Goal: Information Seeking & Learning: Learn about a topic

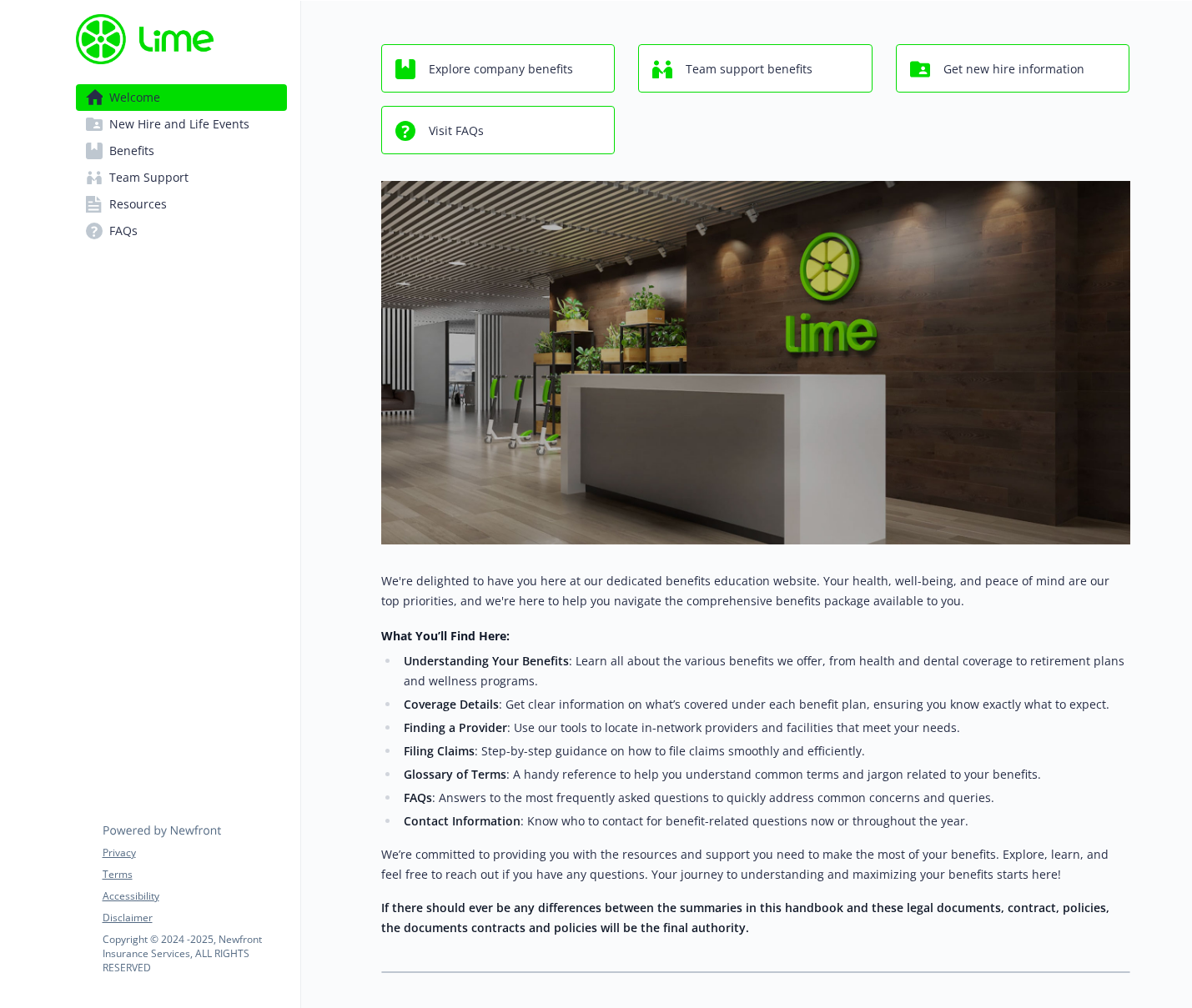
scroll to position [145, 0]
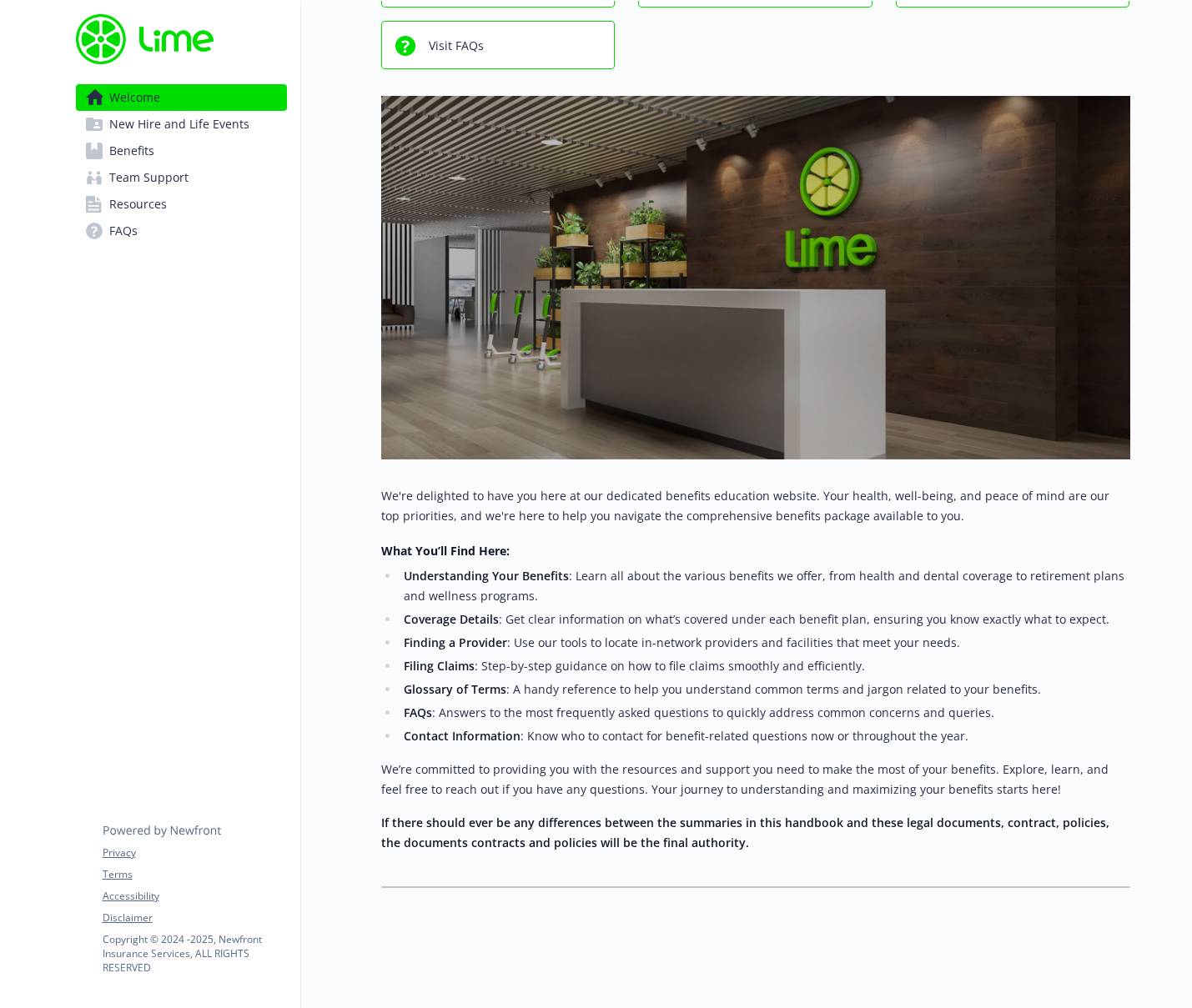
click at [192, 140] on link "Benefits" at bounding box center [181, 151] width 211 height 27
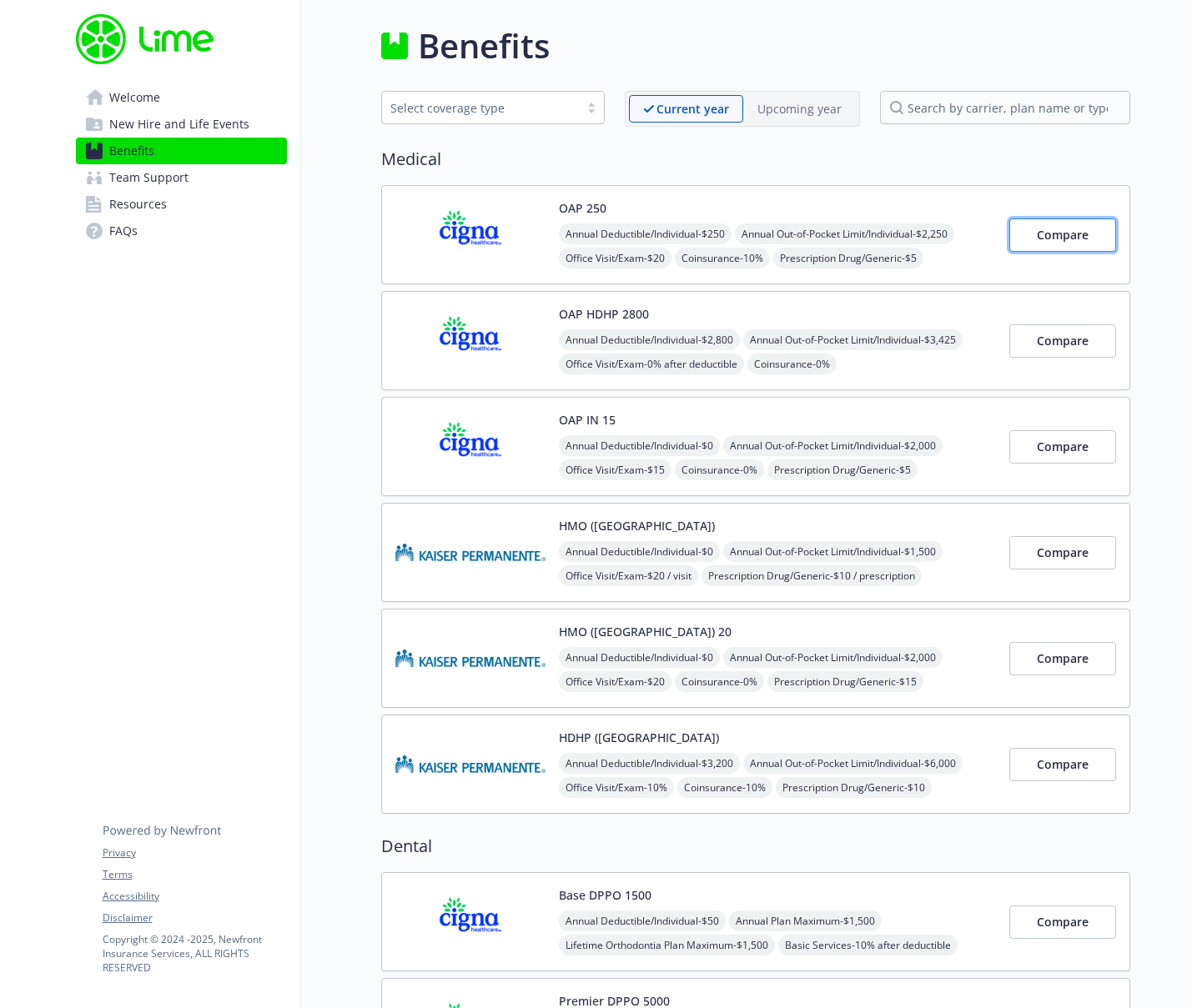
click at [1058, 235] on span "Compare" at bounding box center [1063, 234] width 52 height 16
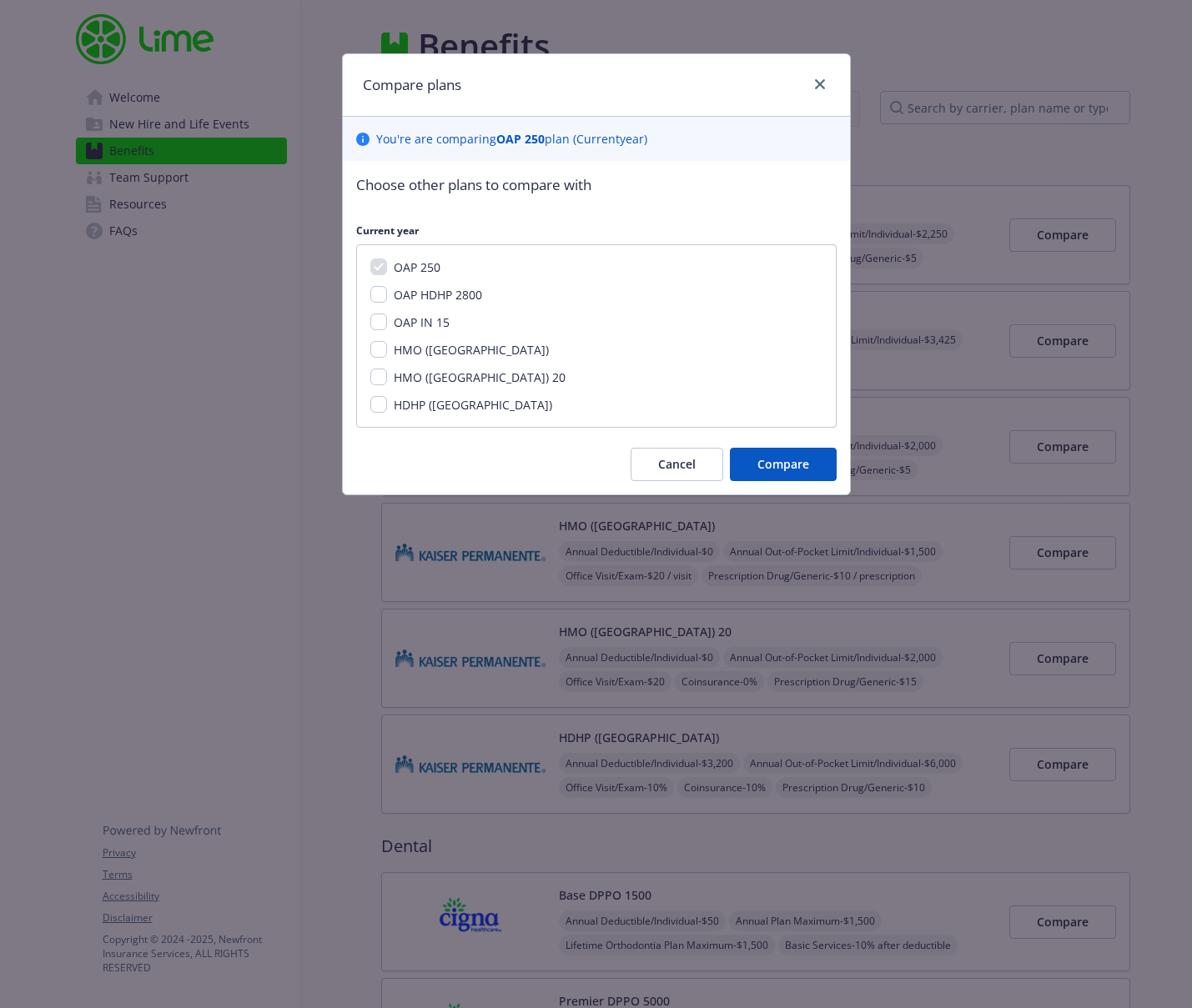
click at [418, 325] on span "OAP IN 15" at bounding box center [422, 322] width 56 height 16
click at [387, 325] on input "OAP IN 15" at bounding box center [379, 322] width 17 height 17
checkbox input "true"
click at [786, 460] on span "Compare" at bounding box center [783, 464] width 52 height 16
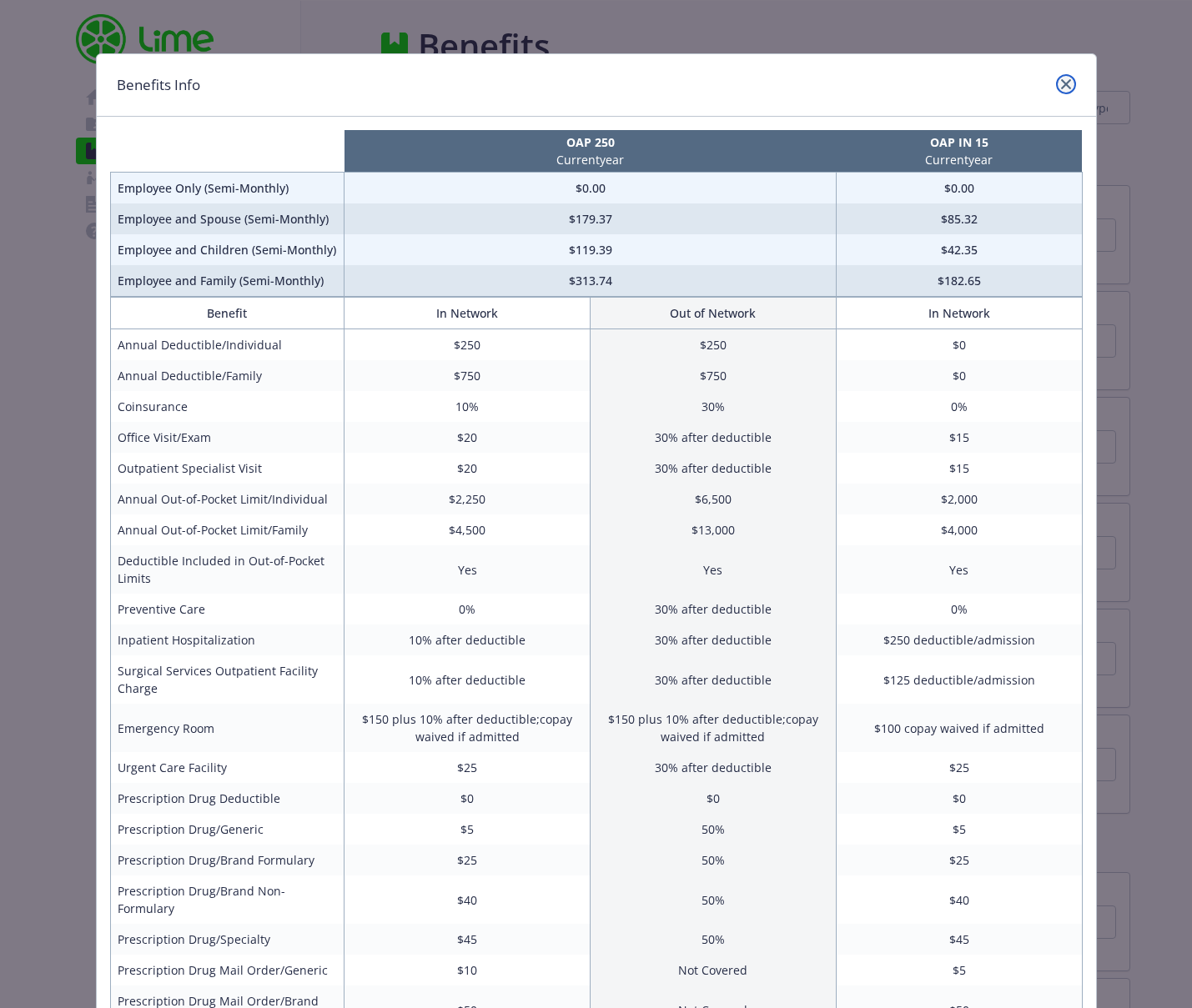
click at [1058, 88] on link "close" at bounding box center [1066, 84] width 20 height 20
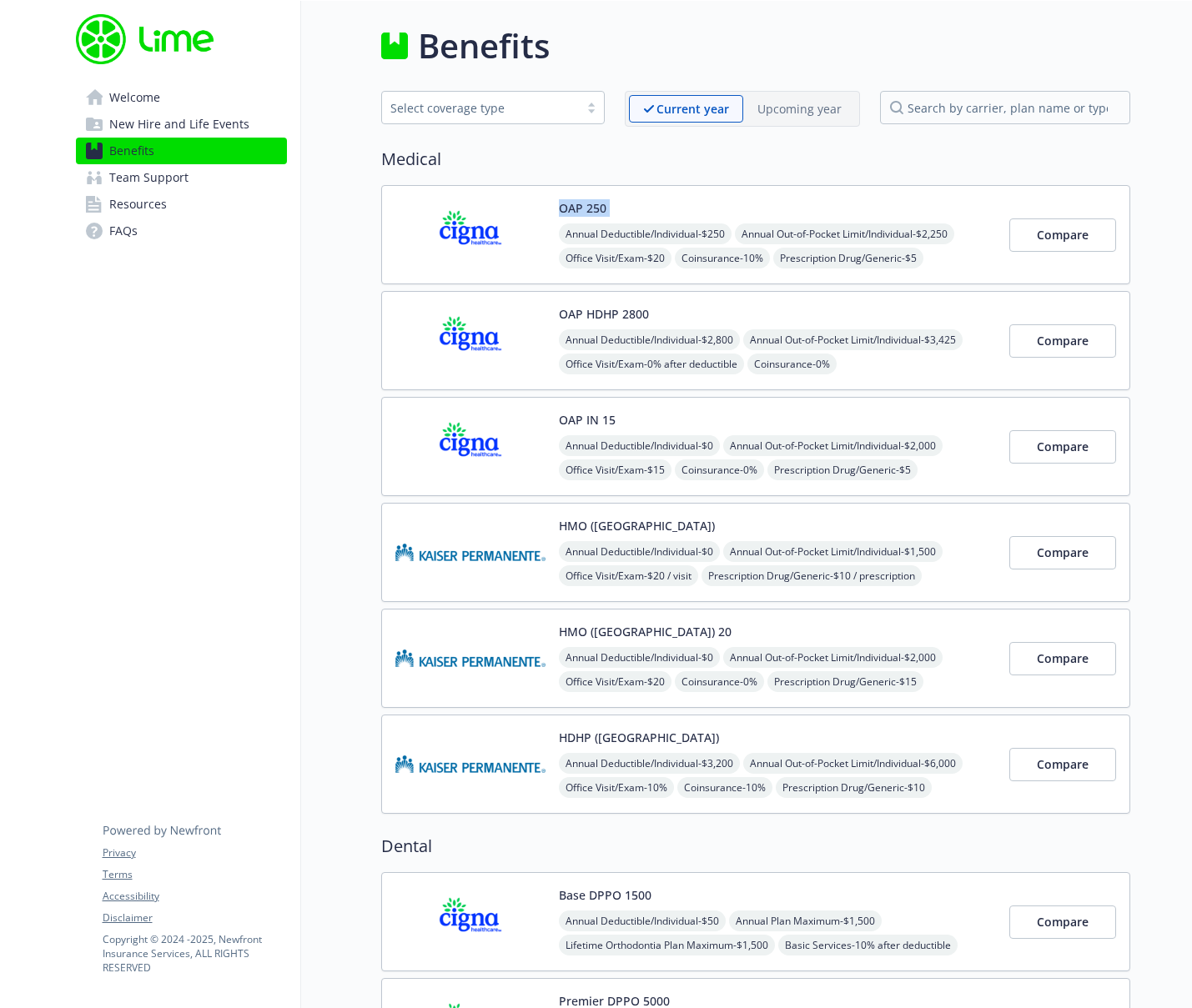
drag, startPoint x: 618, startPoint y: 203, endPoint x: 522, endPoint y: 202, distance: 96.0
click at [521, 202] on div "OAP 250 Annual Deductible/Individual - $250 Annual Out-of-Pocket Limit/Individu…" at bounding box center [696, 234] width 601 height 71
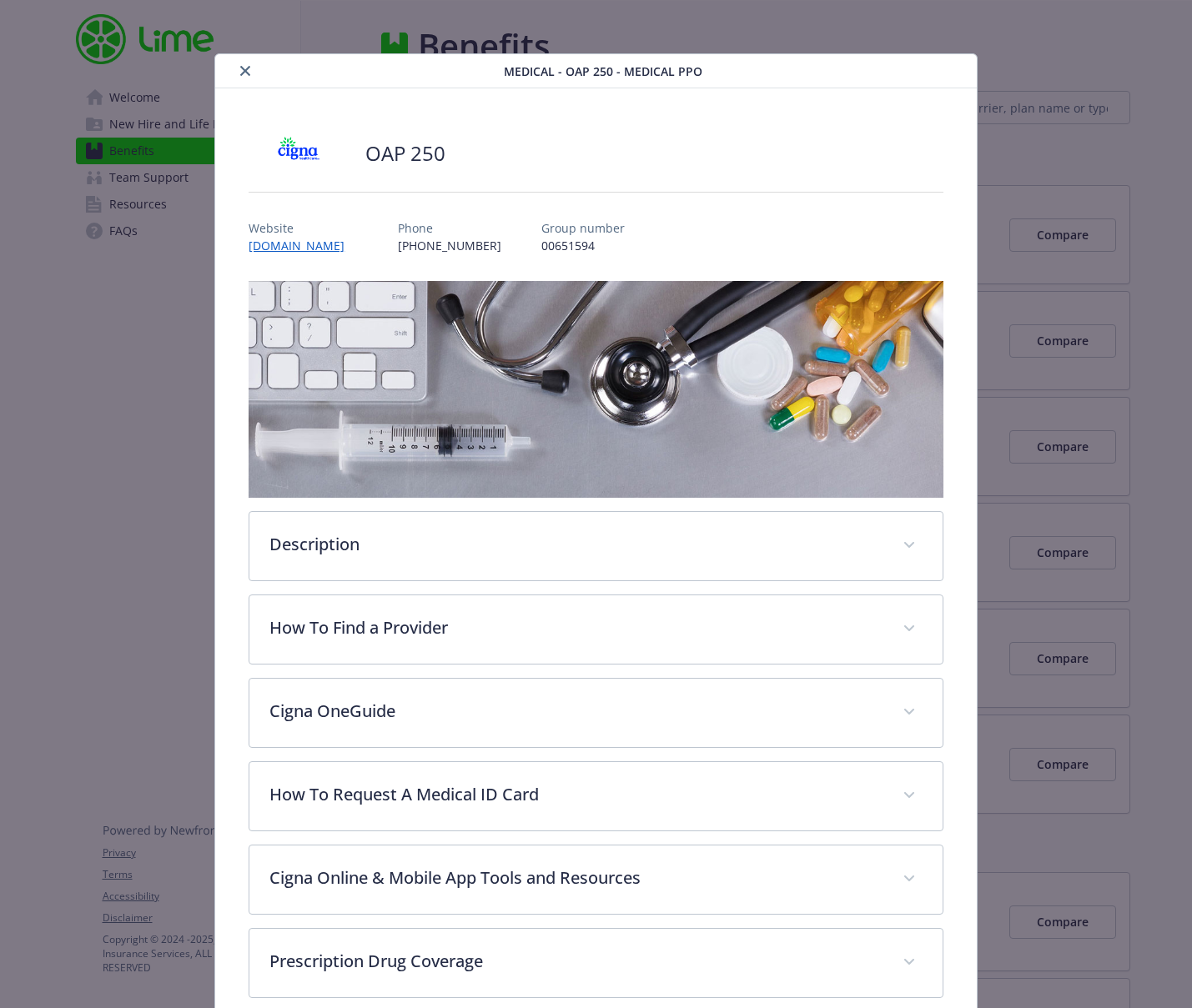
scroll to position [50, 0]
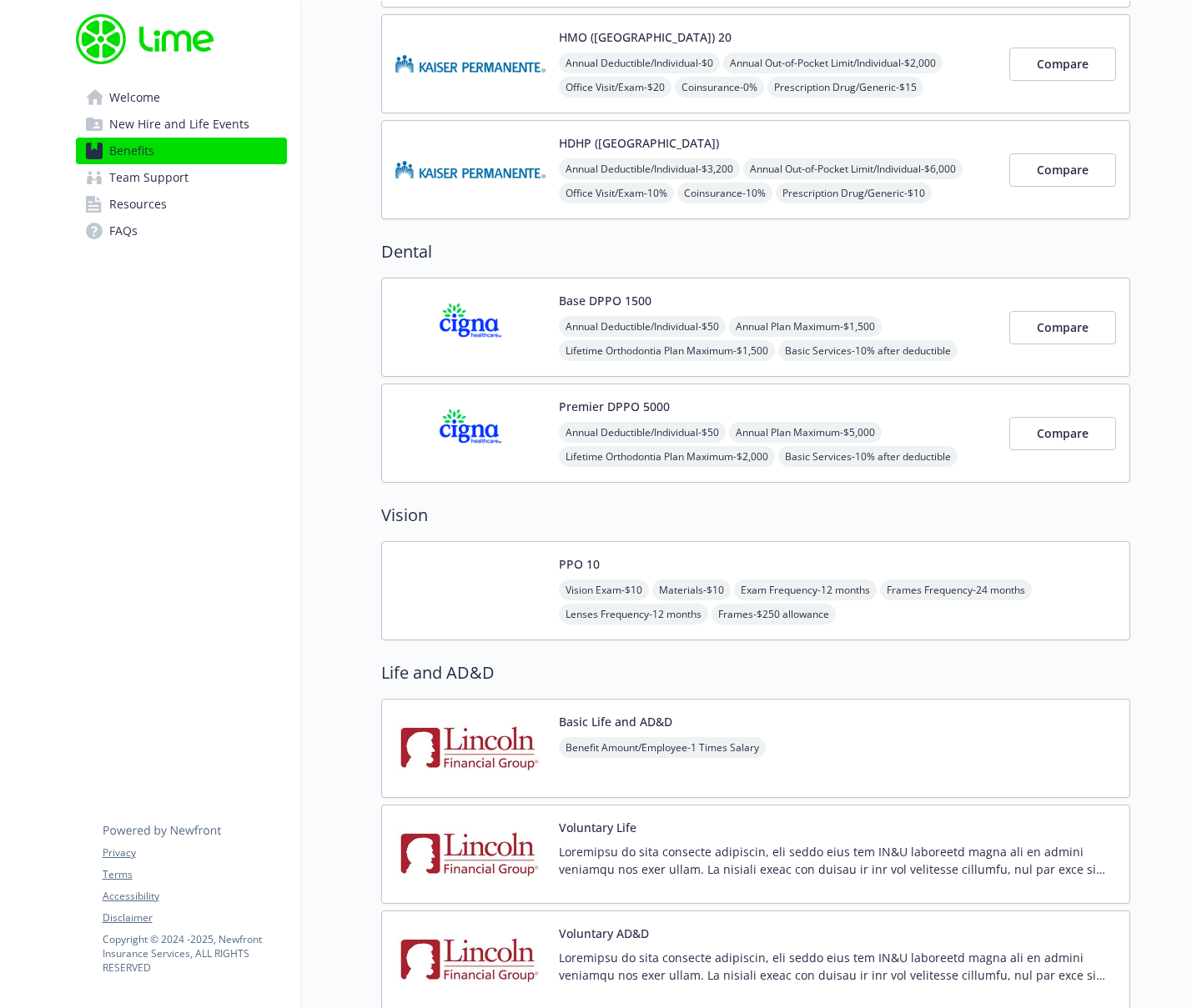
scroll to position [649, 0]
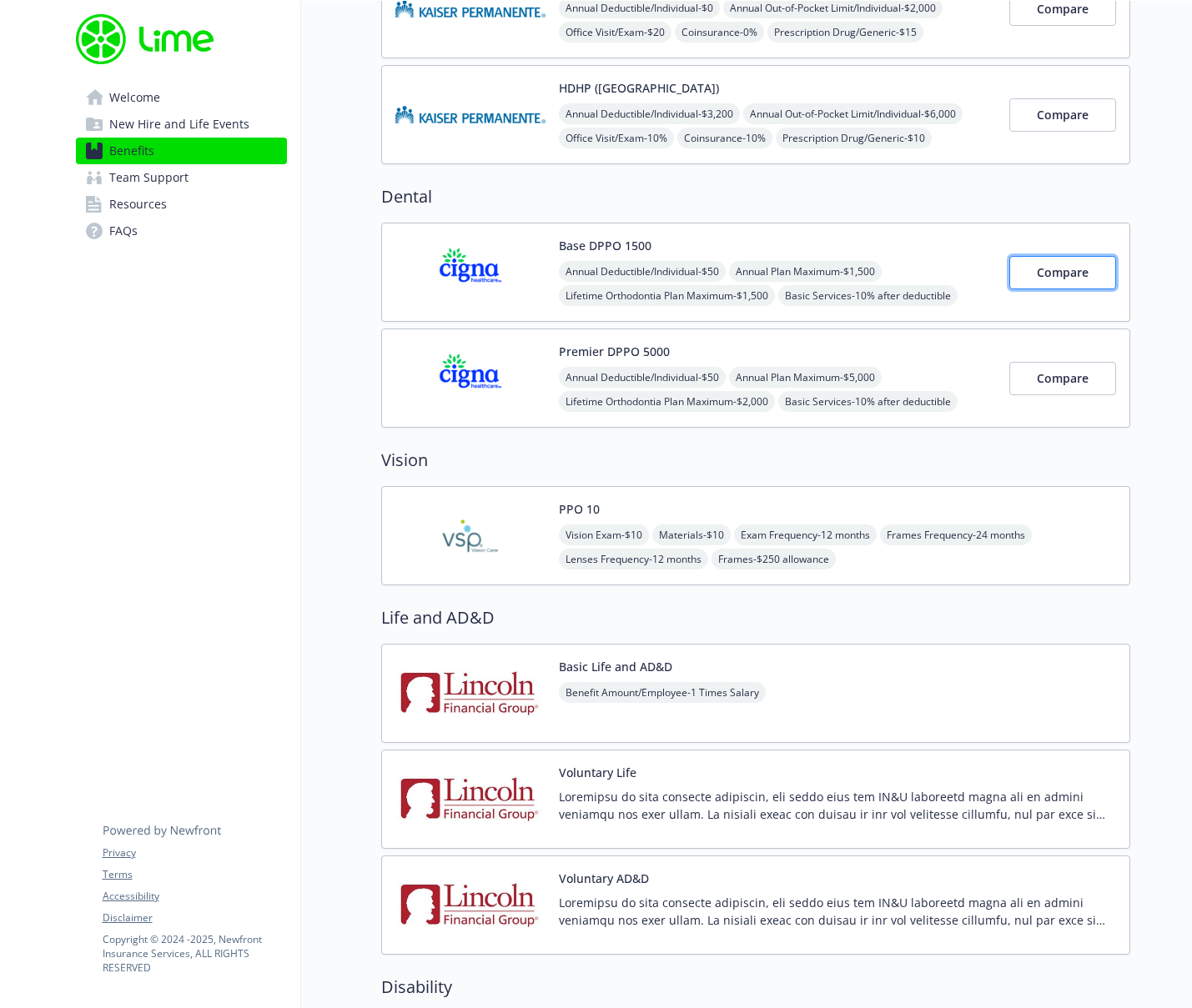
click at [1066, 274] on span "Compare" at bounding box center [1063, 272] width 52 height 16
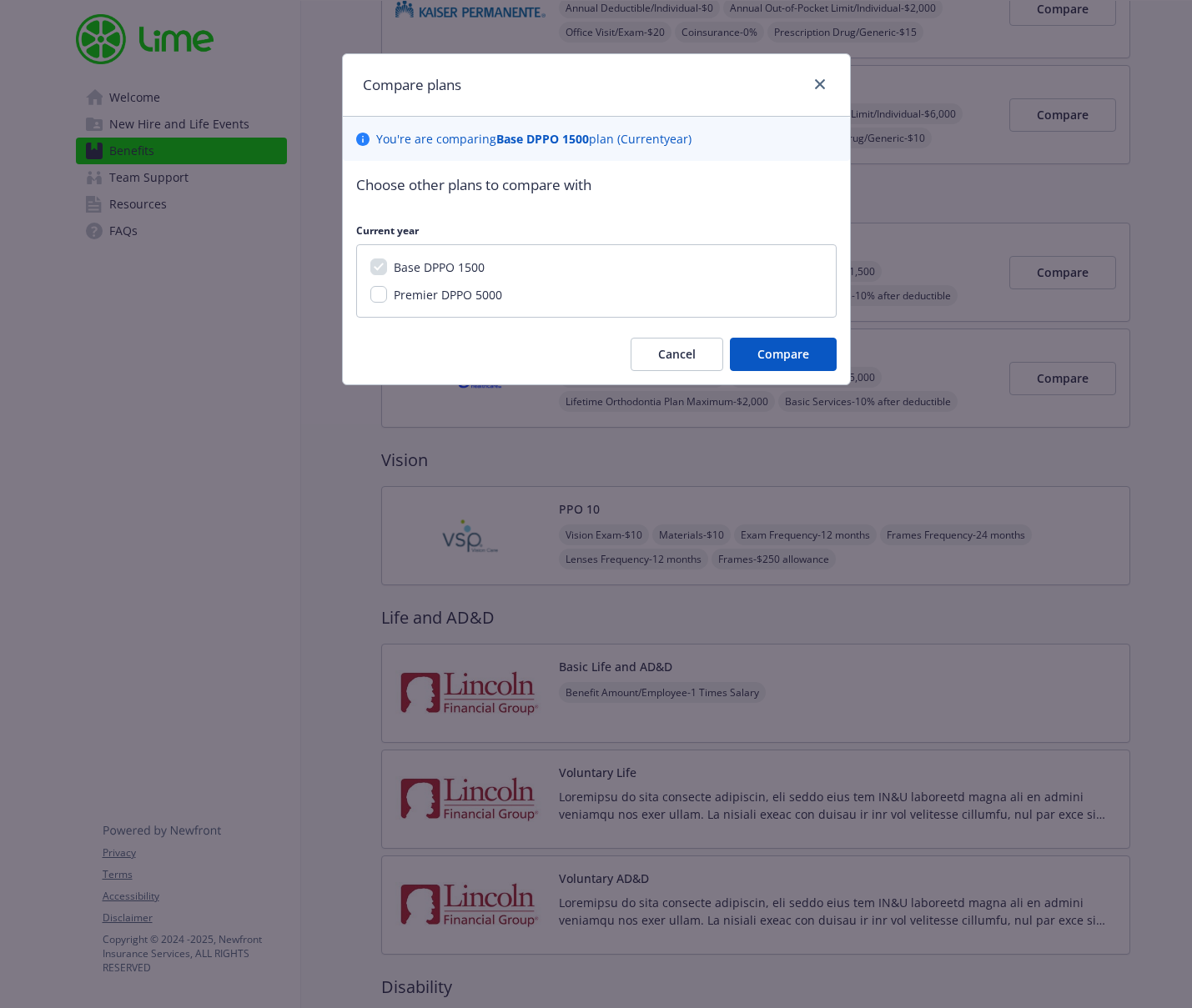
click at [419, 297] on span "Premier DPPO 5000" at bounding box center [448, 295] width 108 height 16
click at [387, 297] on input "Premier DPPO 5000" at bounding box center [379, 295] width 17 height 17
checkbox input "true"
click at [750, 349] on button "Compare" at bounding box center [783, 354] width 107 height 34
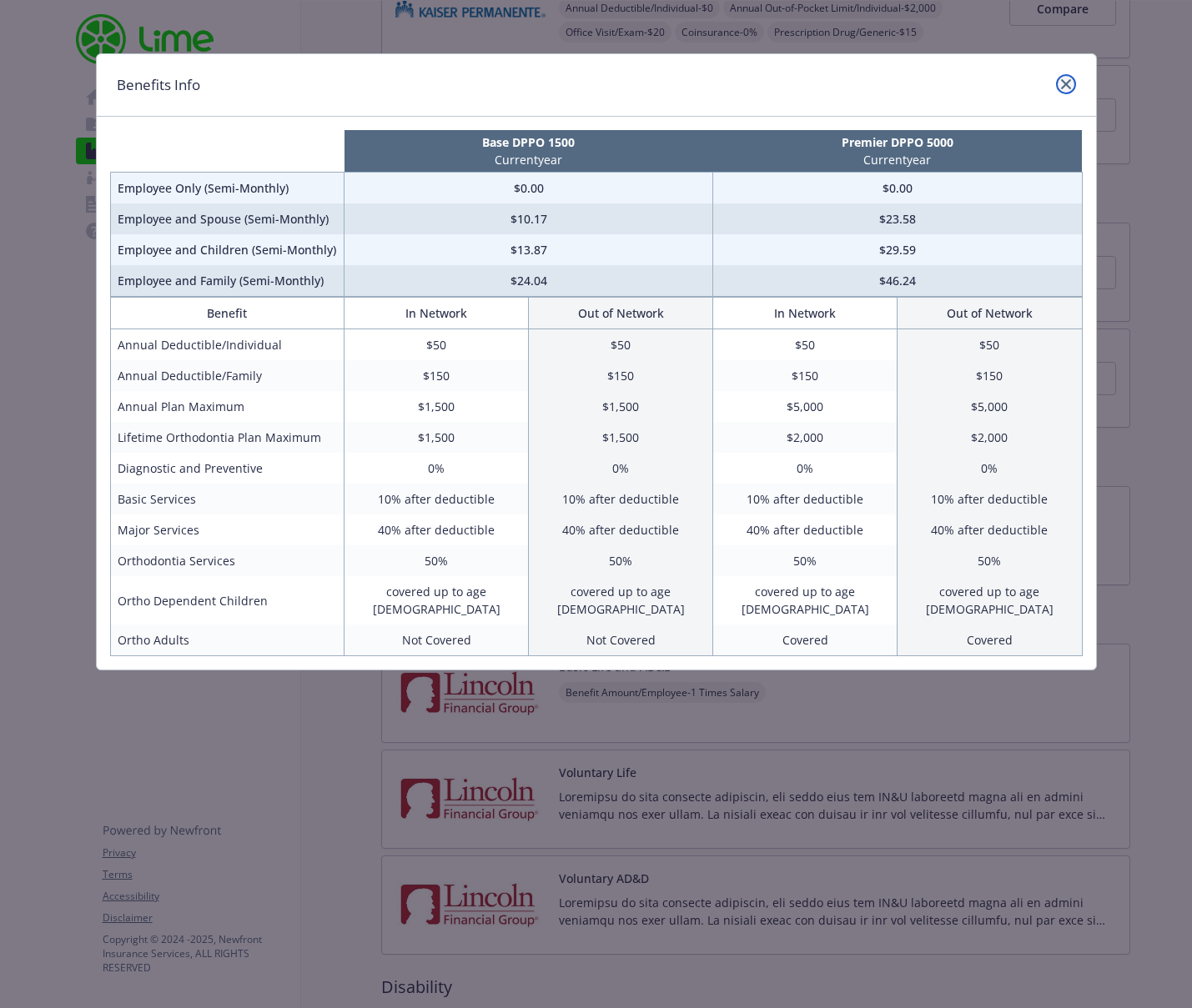
click at [1065, 86] on icon "close" at bounding box center [1066, 84] width 10 height 10
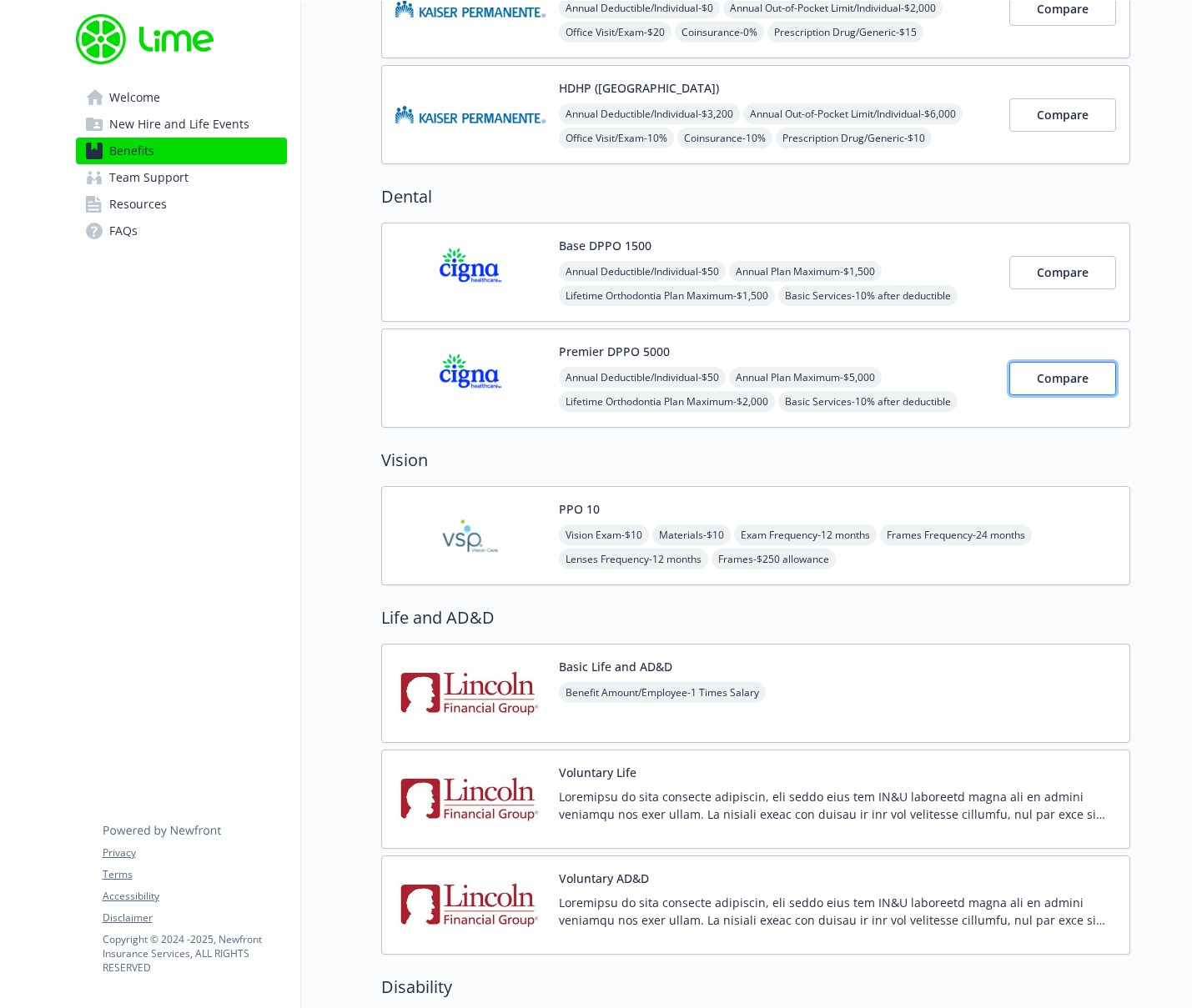
click at [1074, 374] on span "Compare" at bounding box center [1063, 378] width 52 height 16
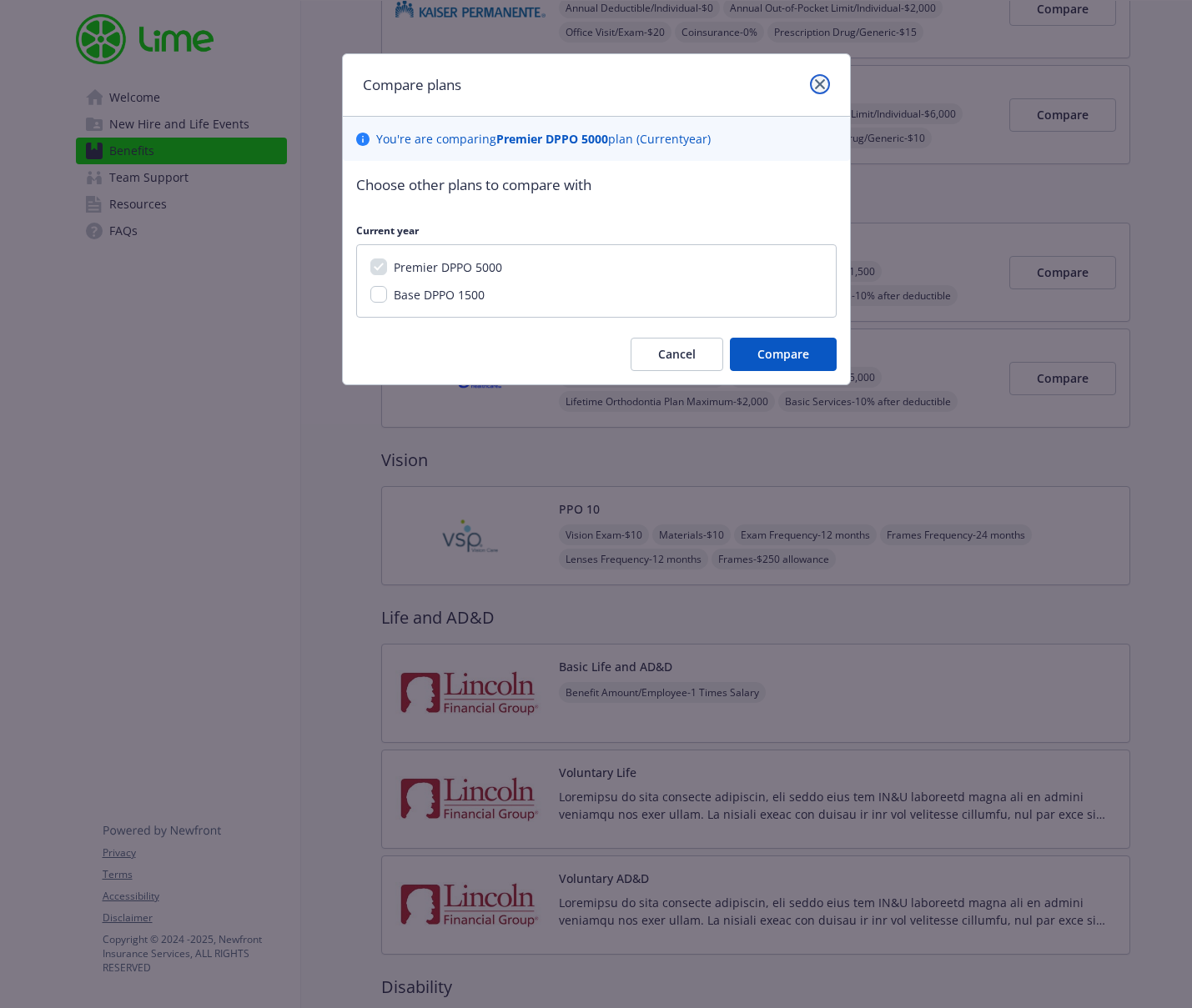
click at [811, 86] on link "close" at bounding box center [820, 84] width 20 height 20
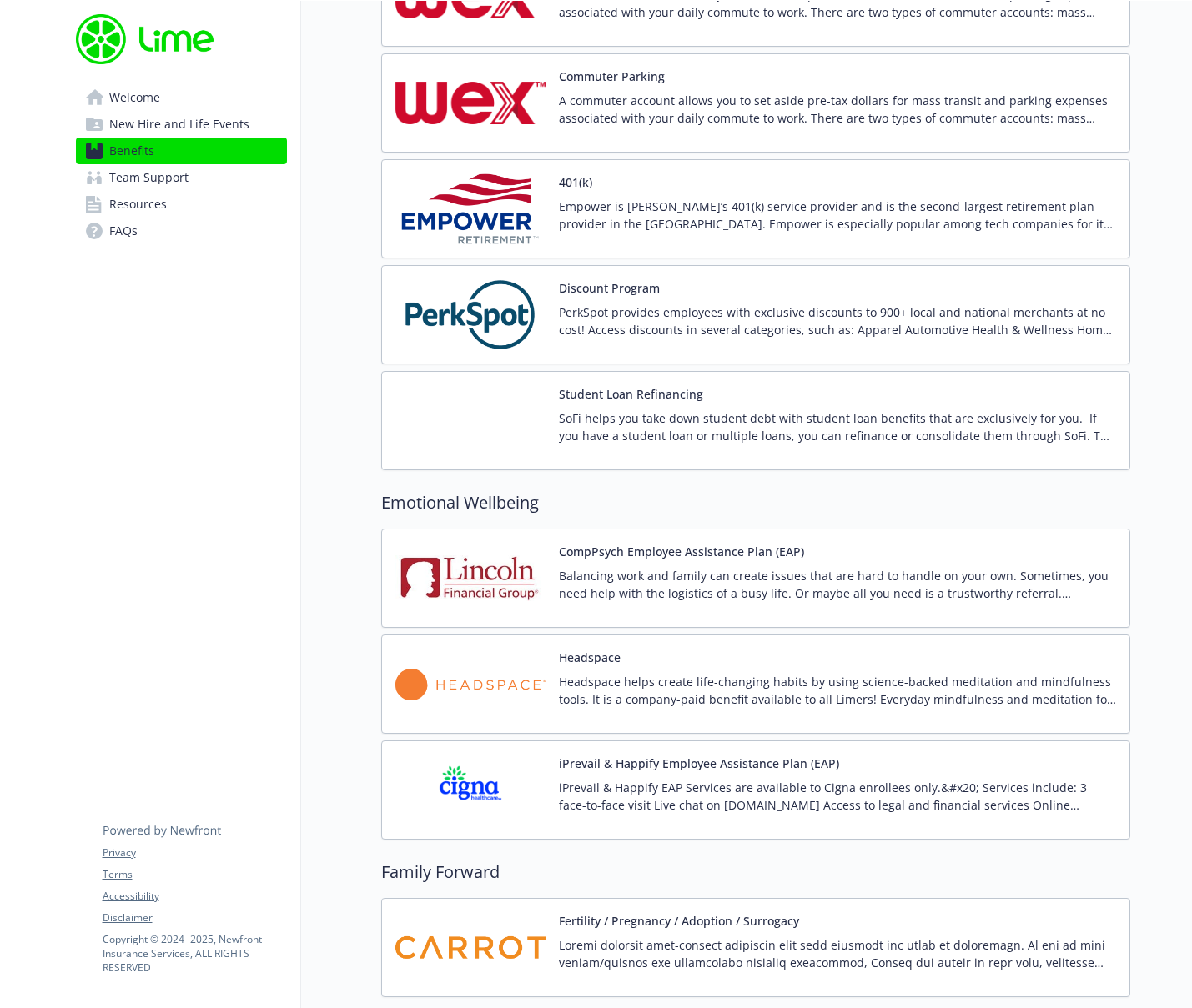
scroll to position [2708, 0]
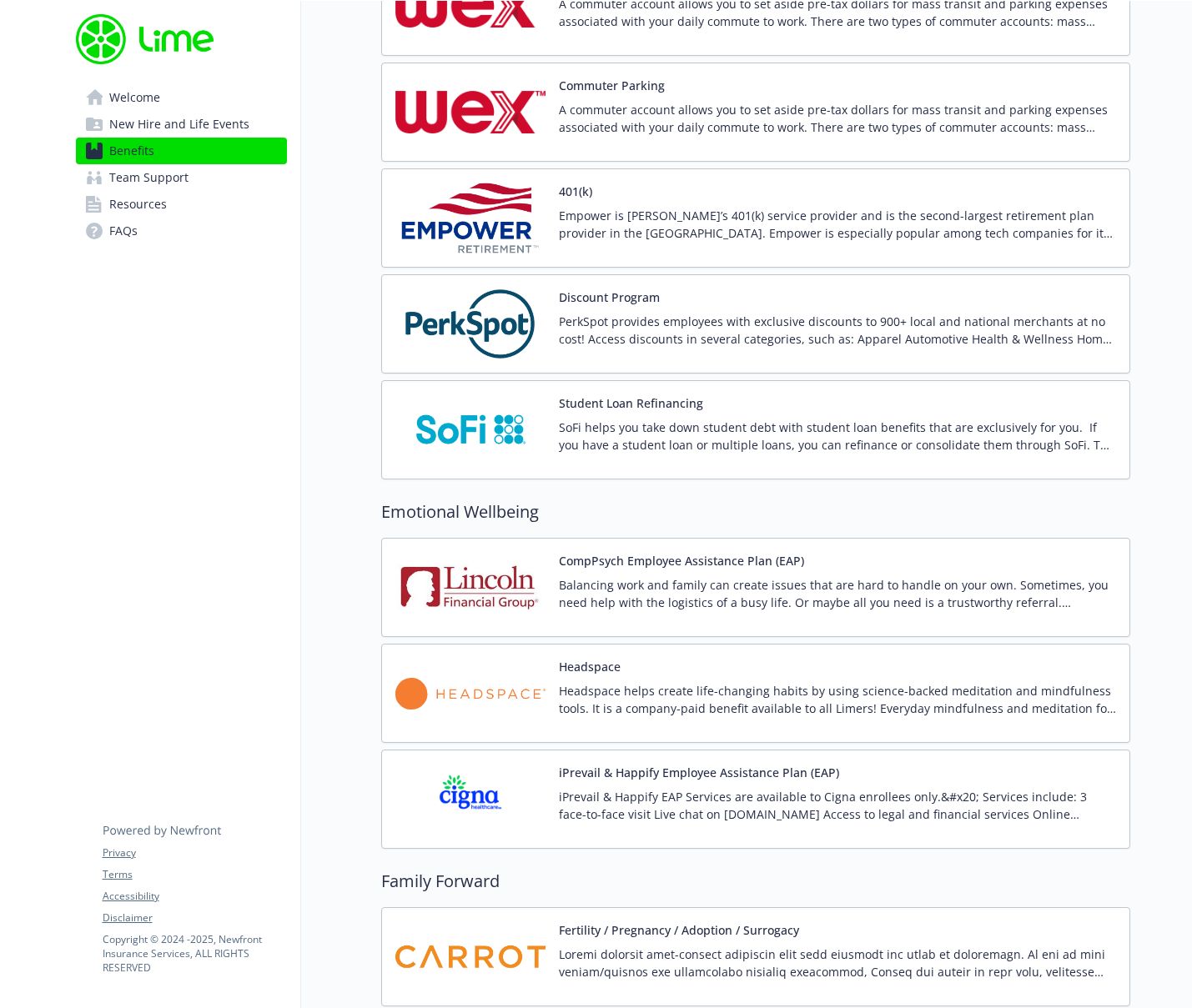
click at [748, 324] on p "PerkSpot provides employees with exclusive discounts to 900+ local and national…" at bounding box center [837, 330] width 557 height 35
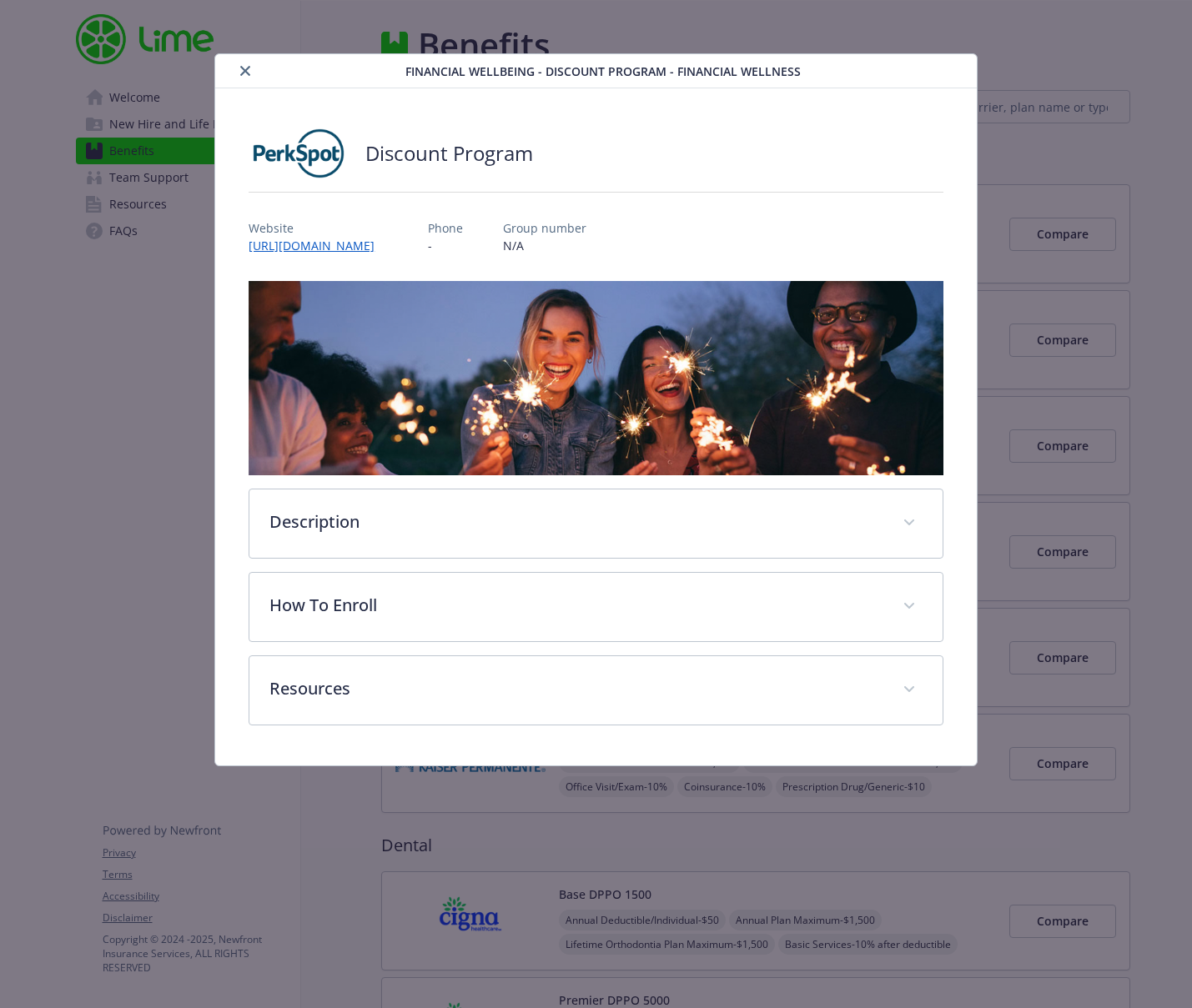
scroll to position [2708, 0]
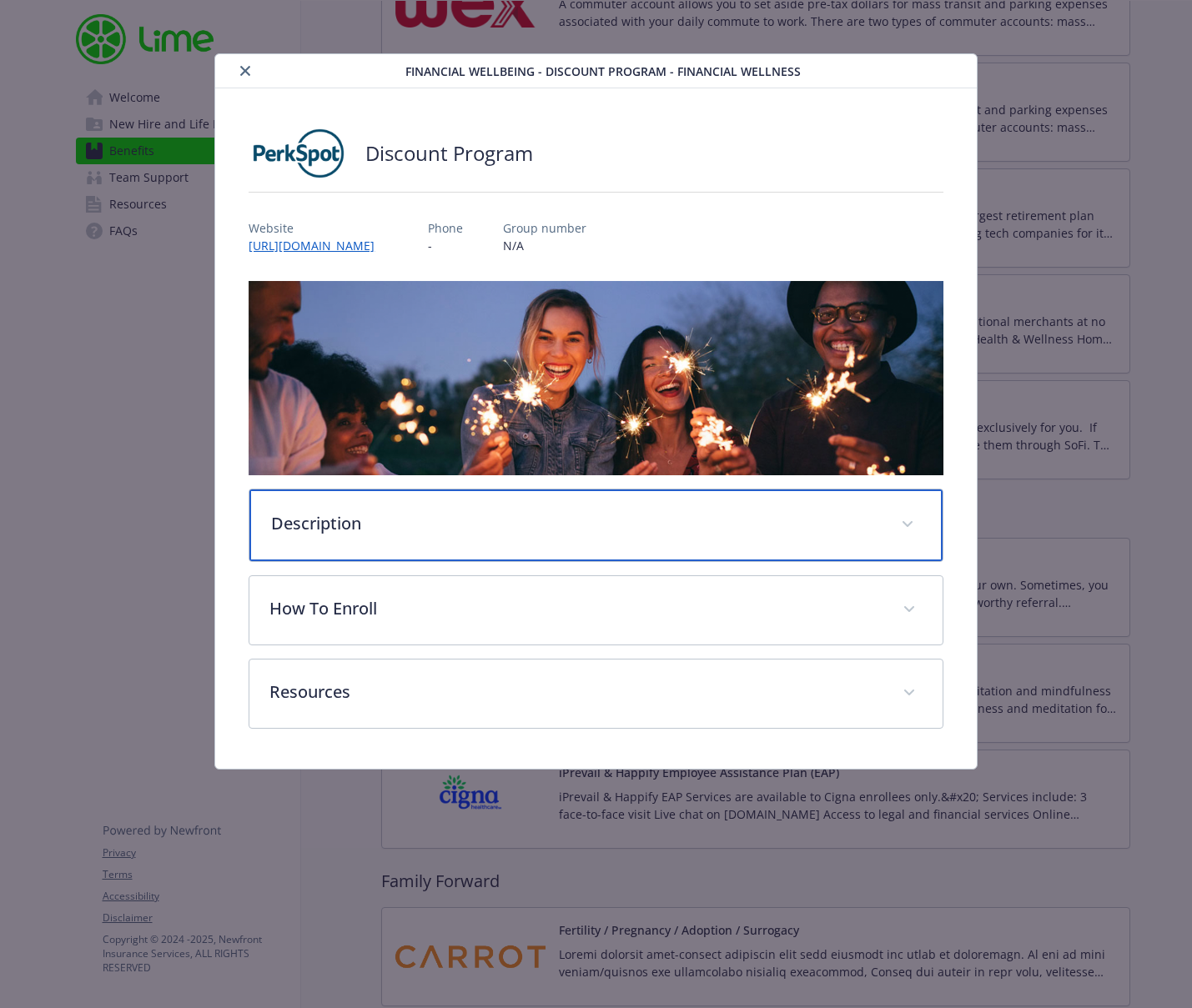
click at [538, 517] on p "Description" at bounding box center [576, 524] width 610 height 25
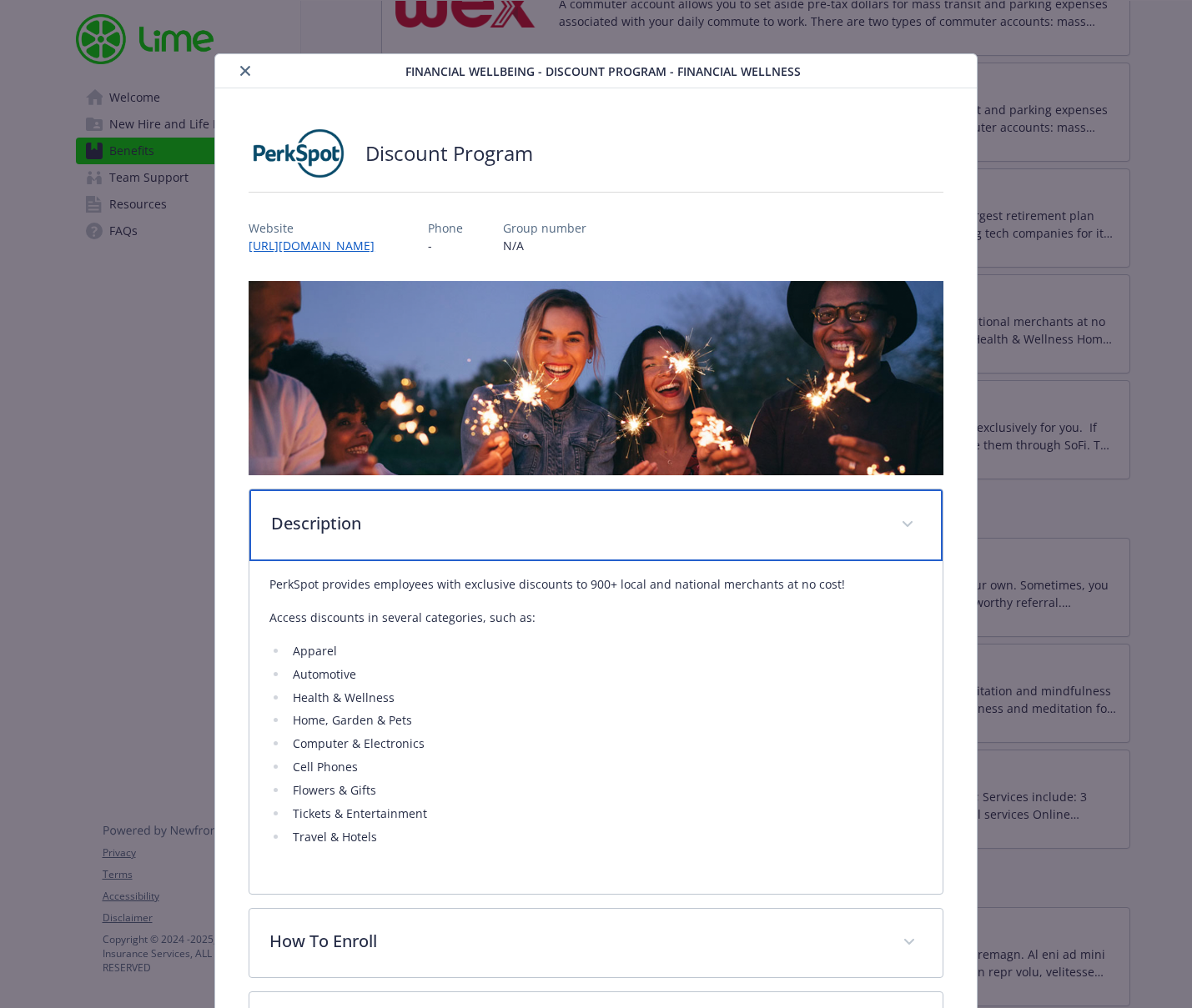
scroll to position [148, 0]
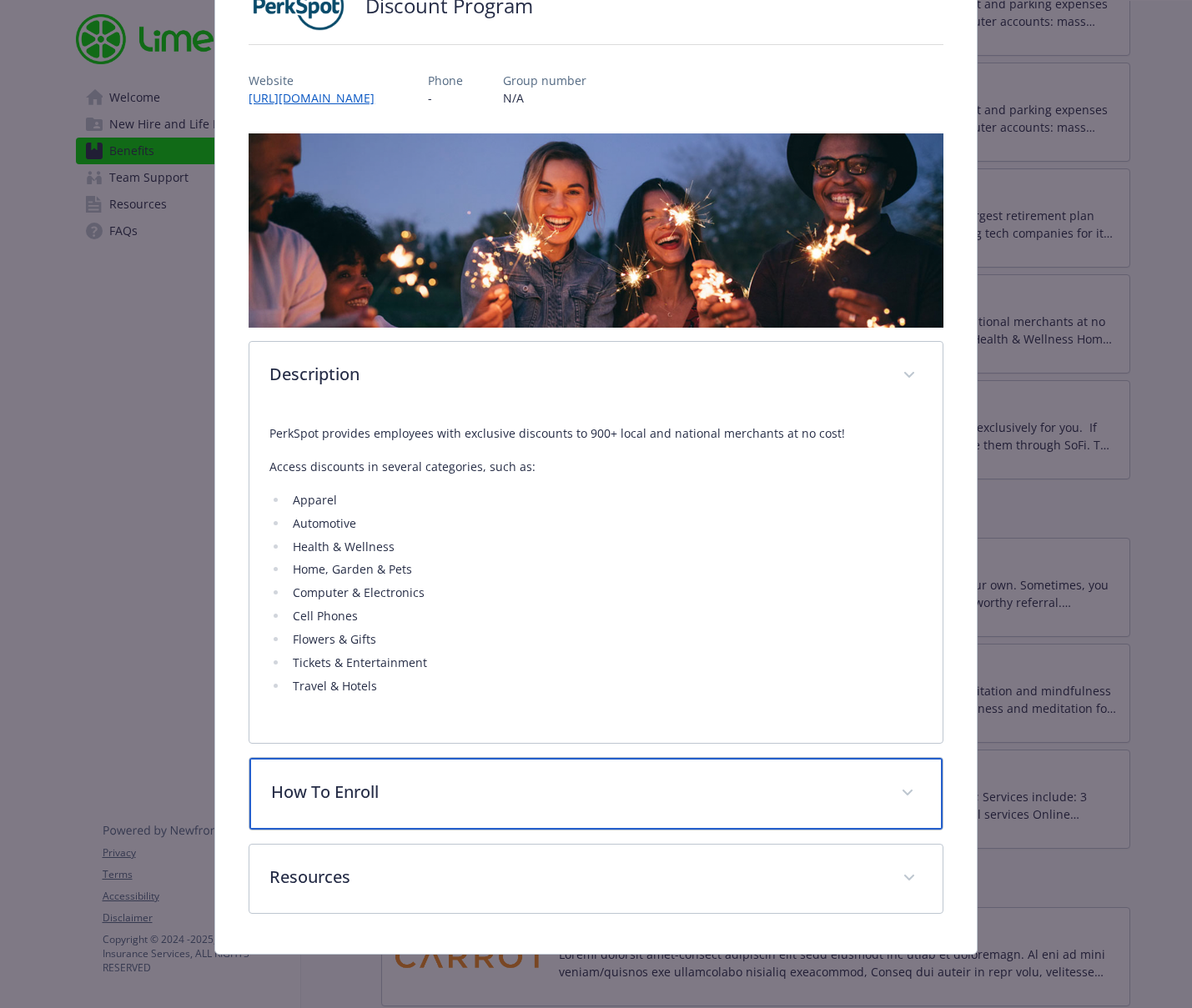
click at [579, 792] on p "How To Enroll" at bounding box center [576, 792] width 610 height 25
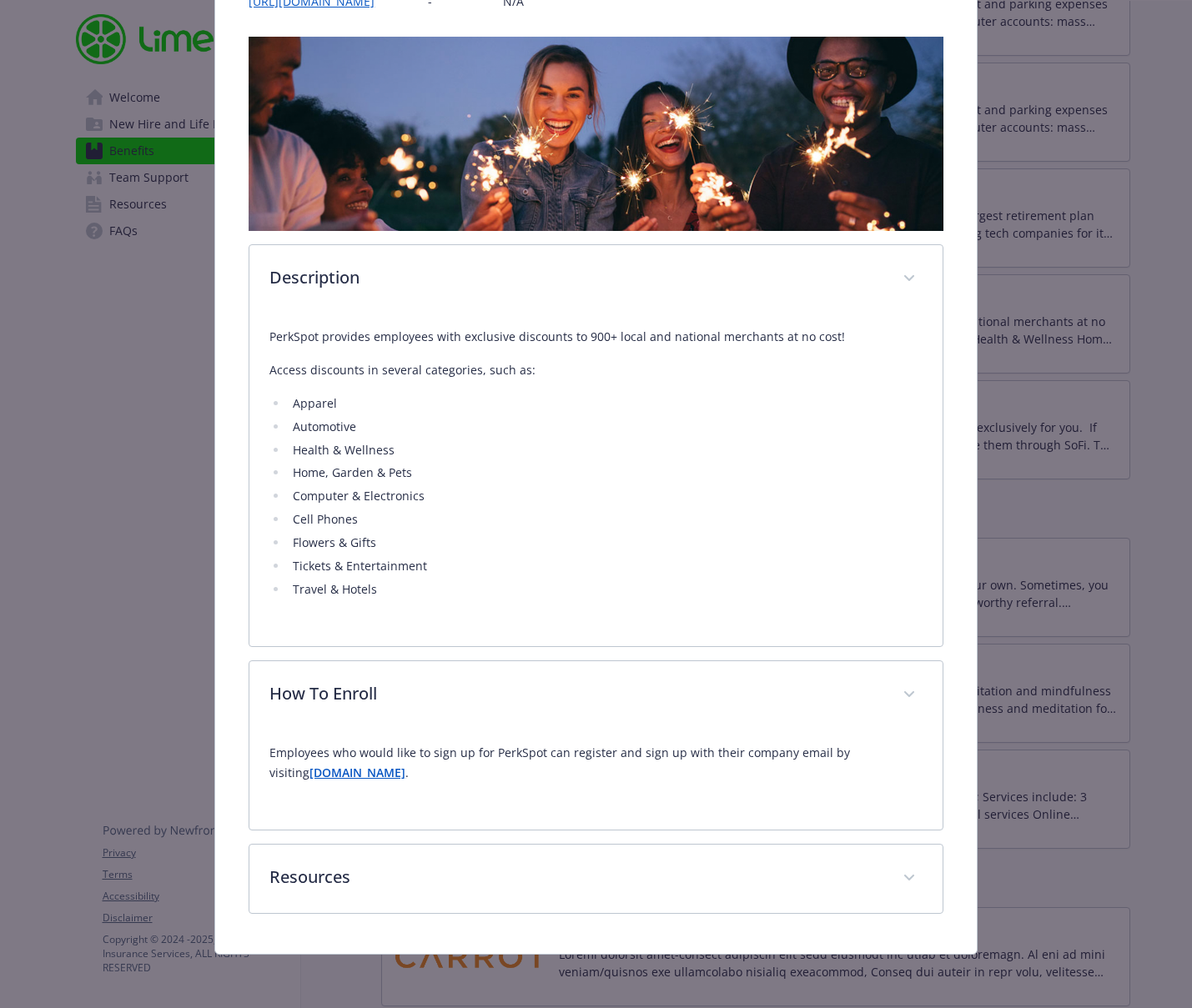
scroll to position [244, 0]
click at [363, 770] on strong "[DOMAIN_NAME]" at bounding box center [357, 772] width 96 height 16
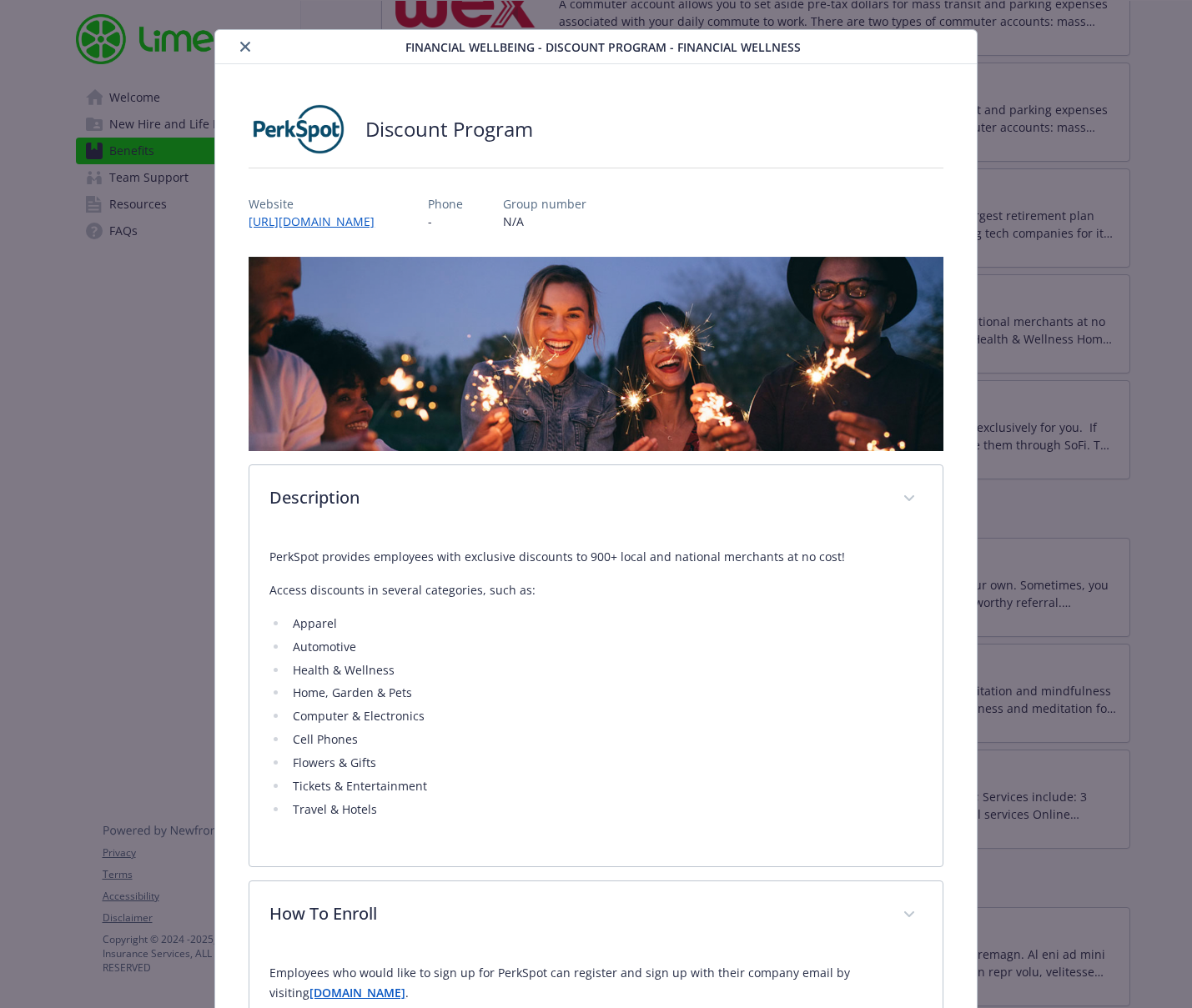
scroll to position [0, 0]
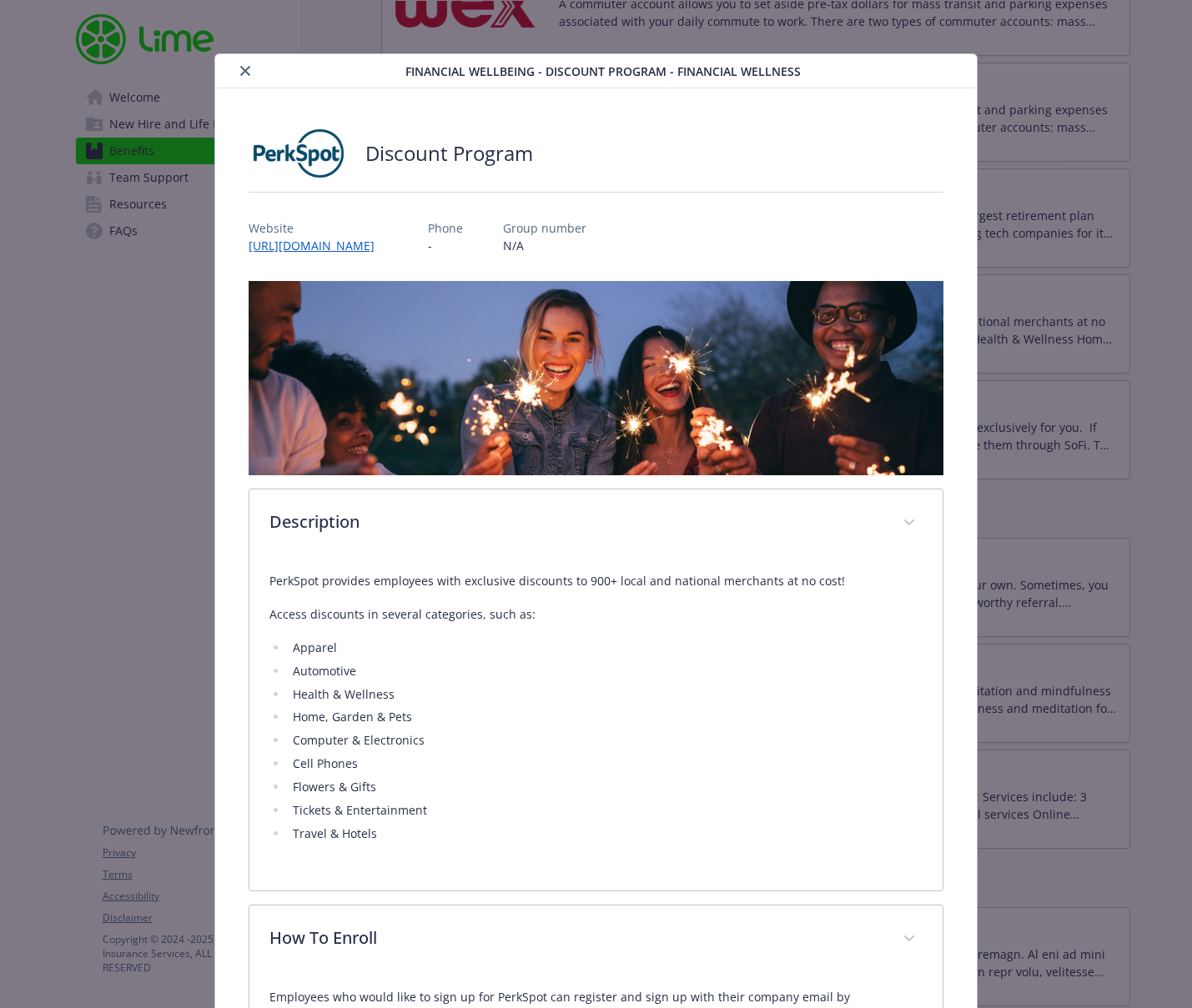
click at [942, 57] on div "Financial Wellbeing - Discount Program - Financial Wellness" at bounding box center [596, 71] width 761 height 34
click at [254, 70] on button "close" at bounding box center [245, 71] width 20 height 20
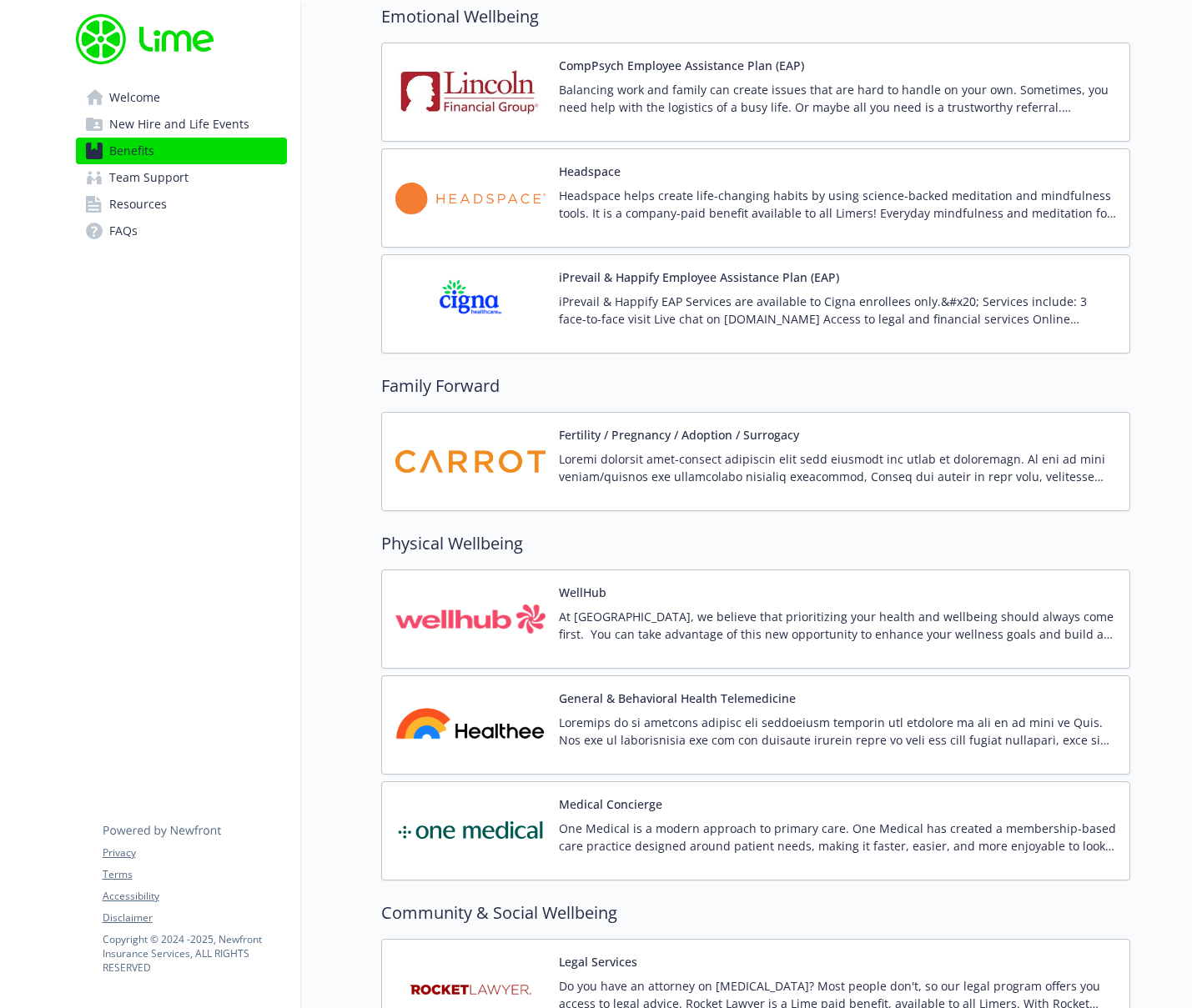
scroll to position [3205, 0]
click at [756, 213] on p "Headspace helps create life-changing habits by using science-backed meditation …" at bounding box center [837, 202] width 557 height 35
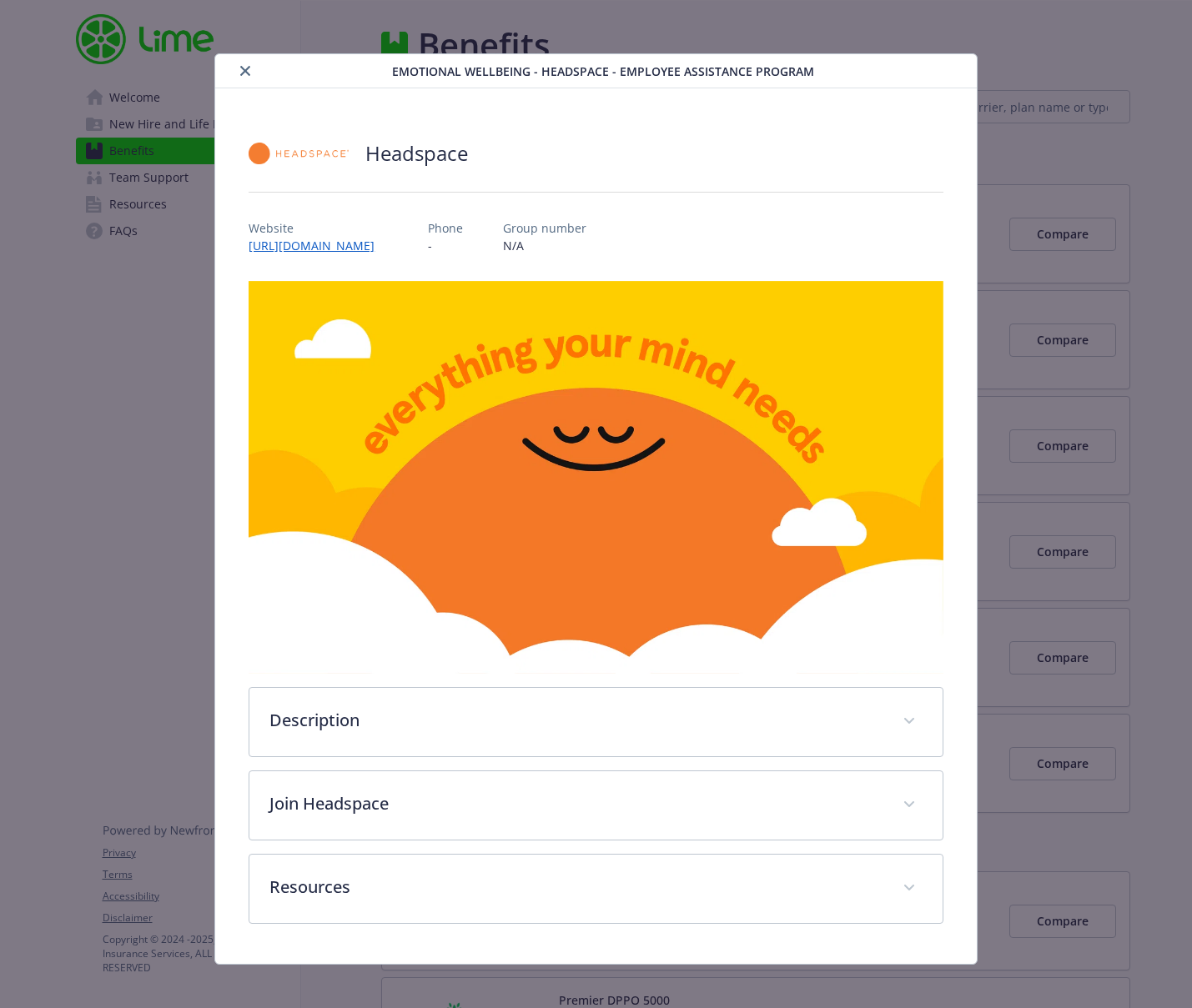
scroll to position [3205, 0]
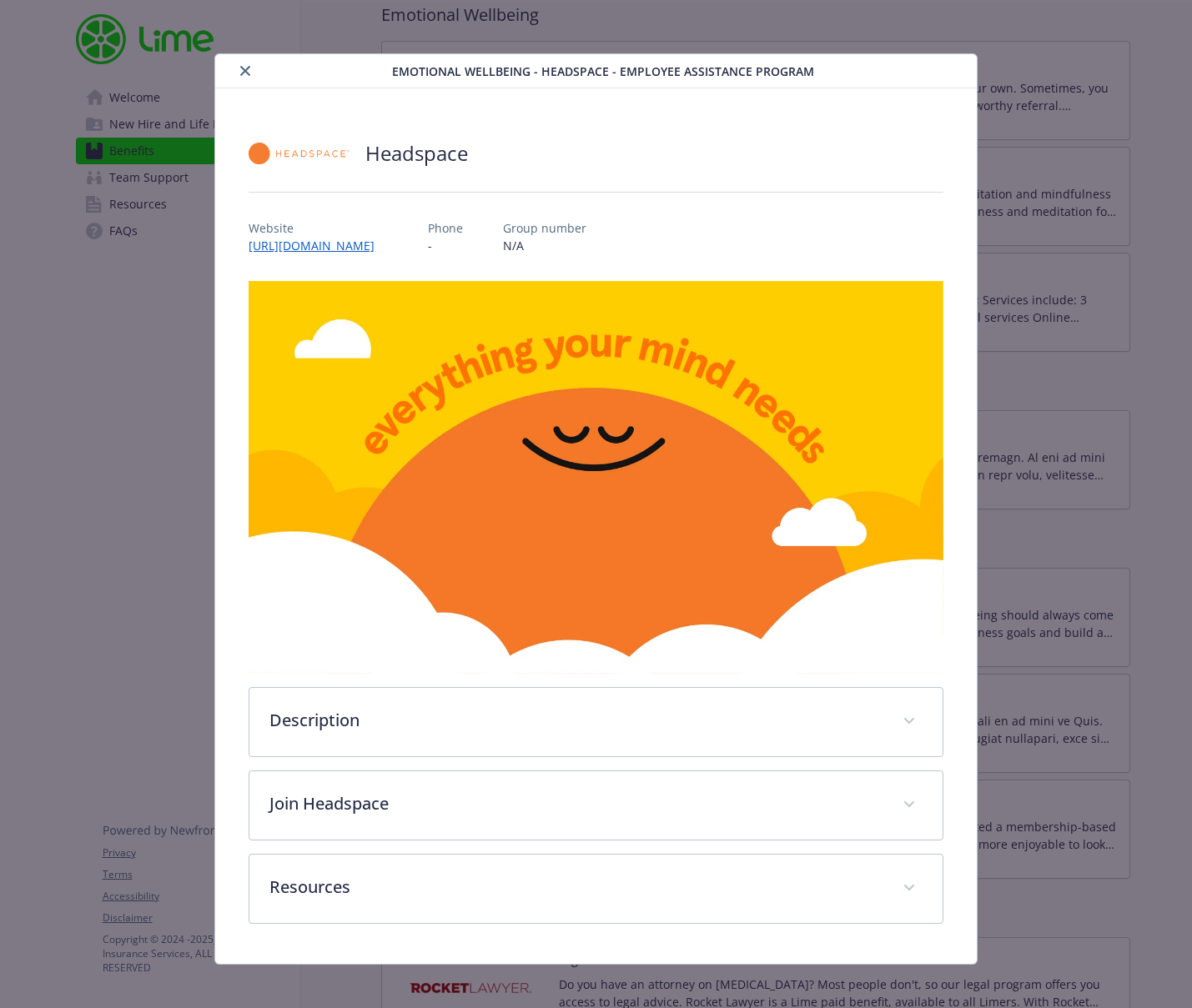
click at [253, 74] on button "close" at bounding box center [245, 71] width 20 height 20
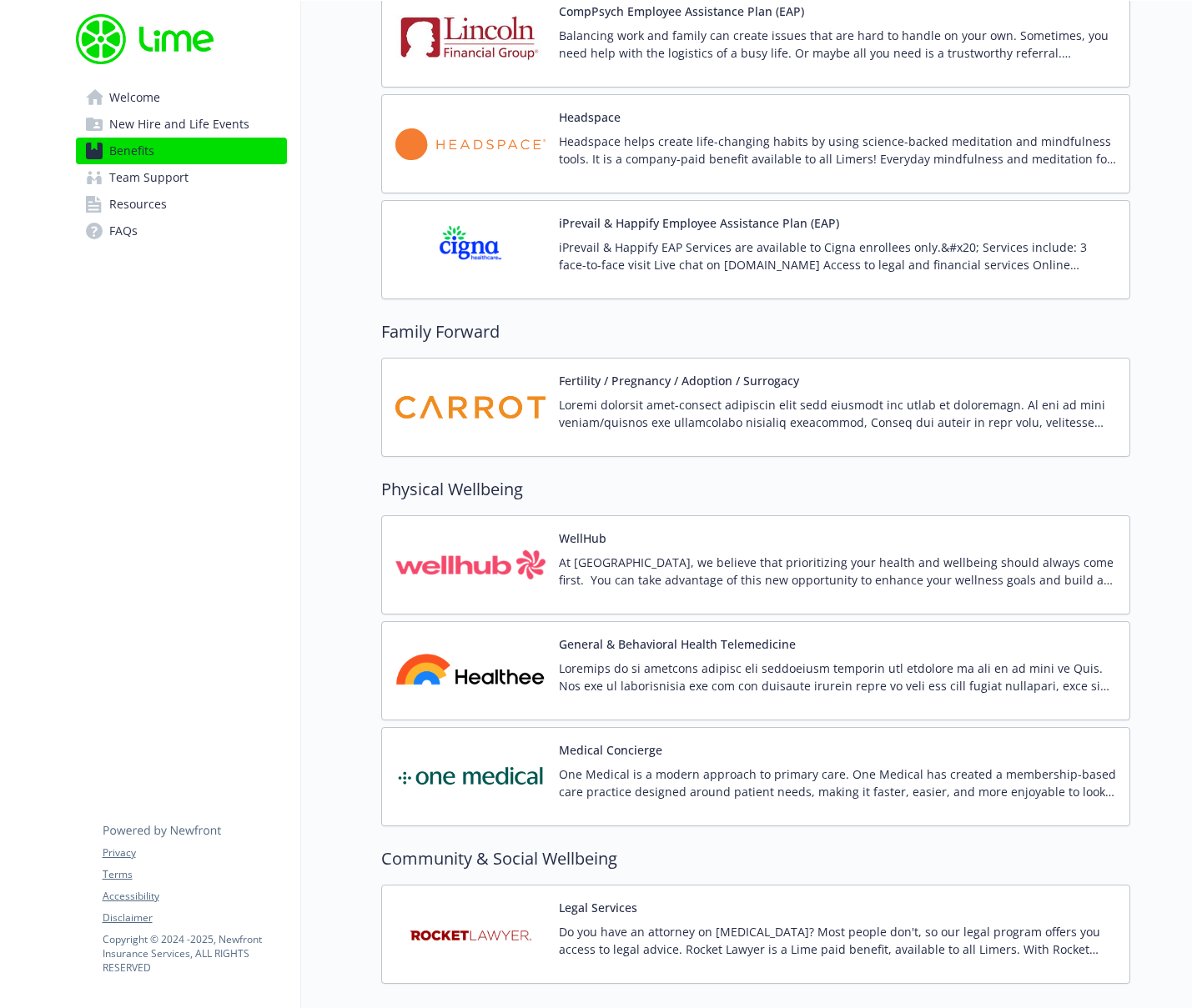
scroll to position [3354, 0]
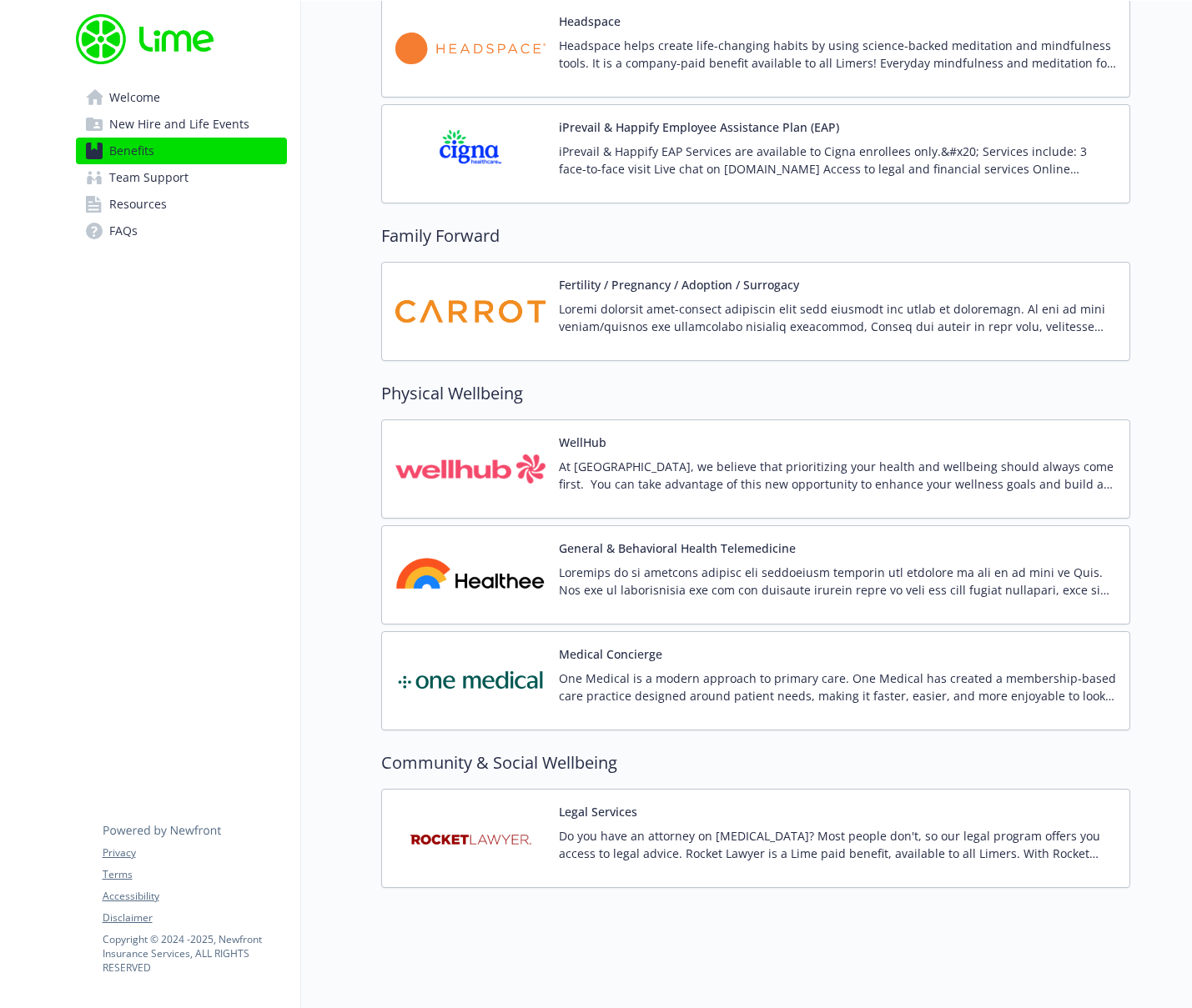
click at [459, 676] on img at bounding box center [470, 680] width 150 height 71
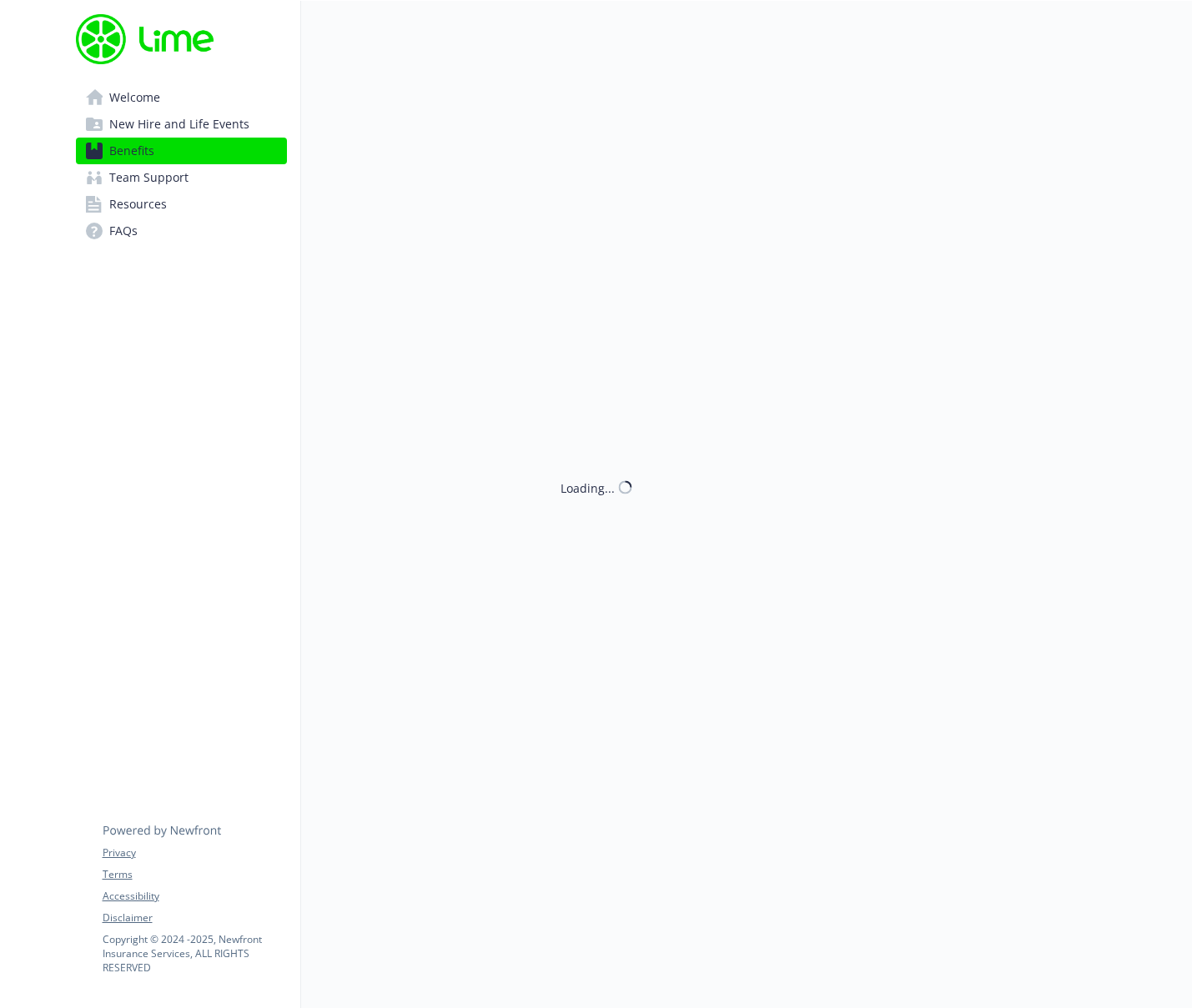
scroll to position [3354, 0]
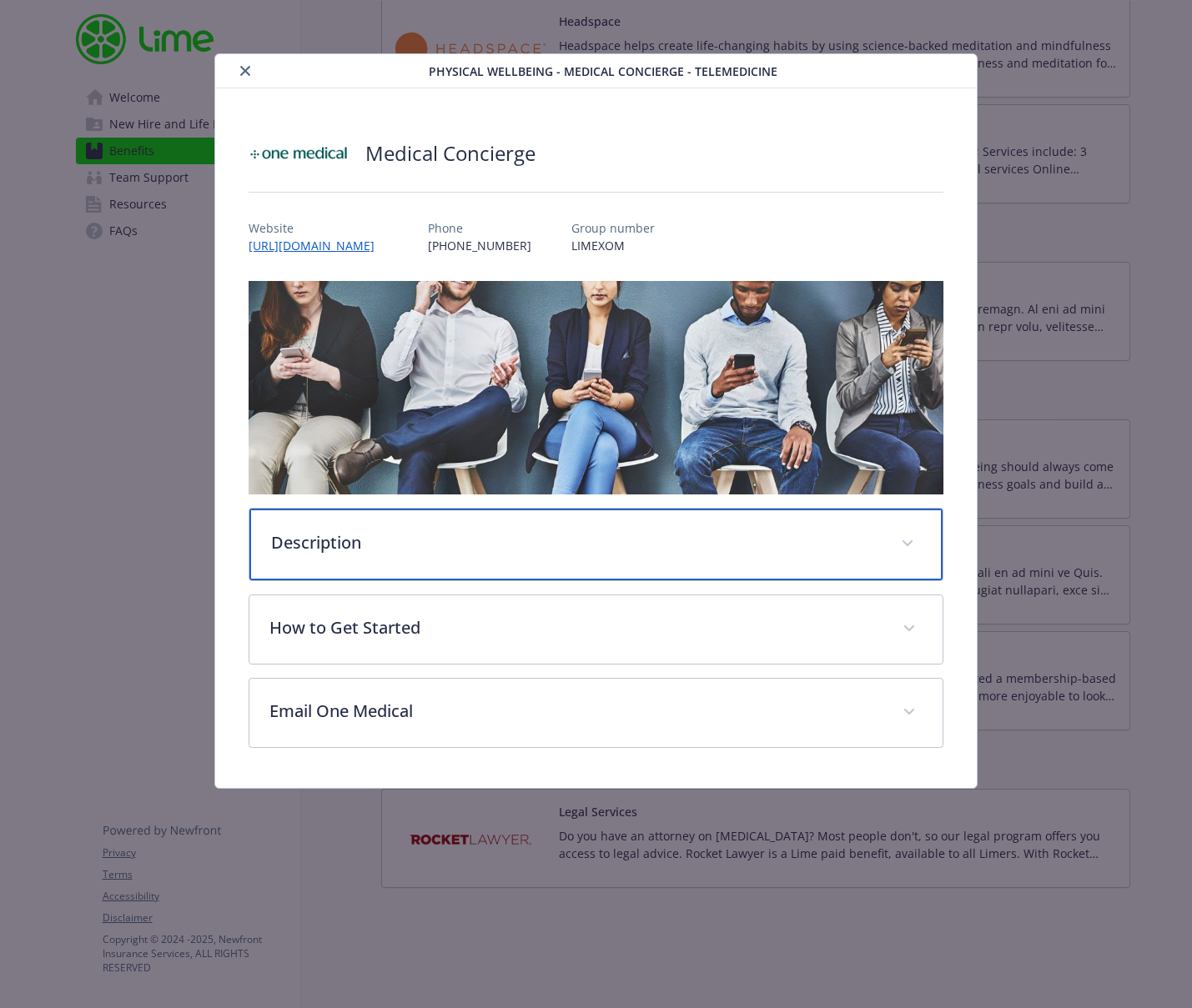
click at [539, 553] on p "Description" at bounding box center [576, 543] width 610 height 25
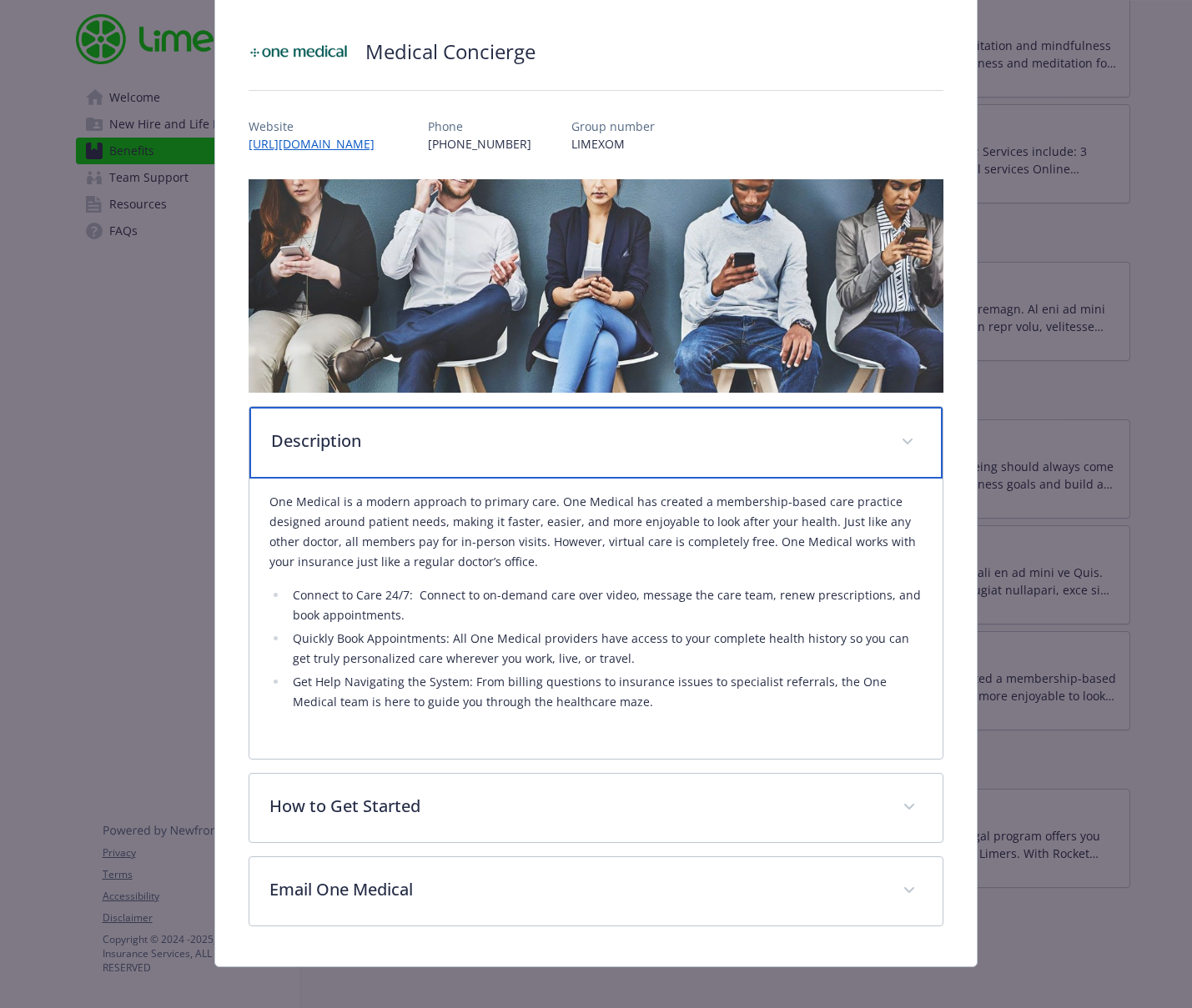
scroll to position [114, 0]
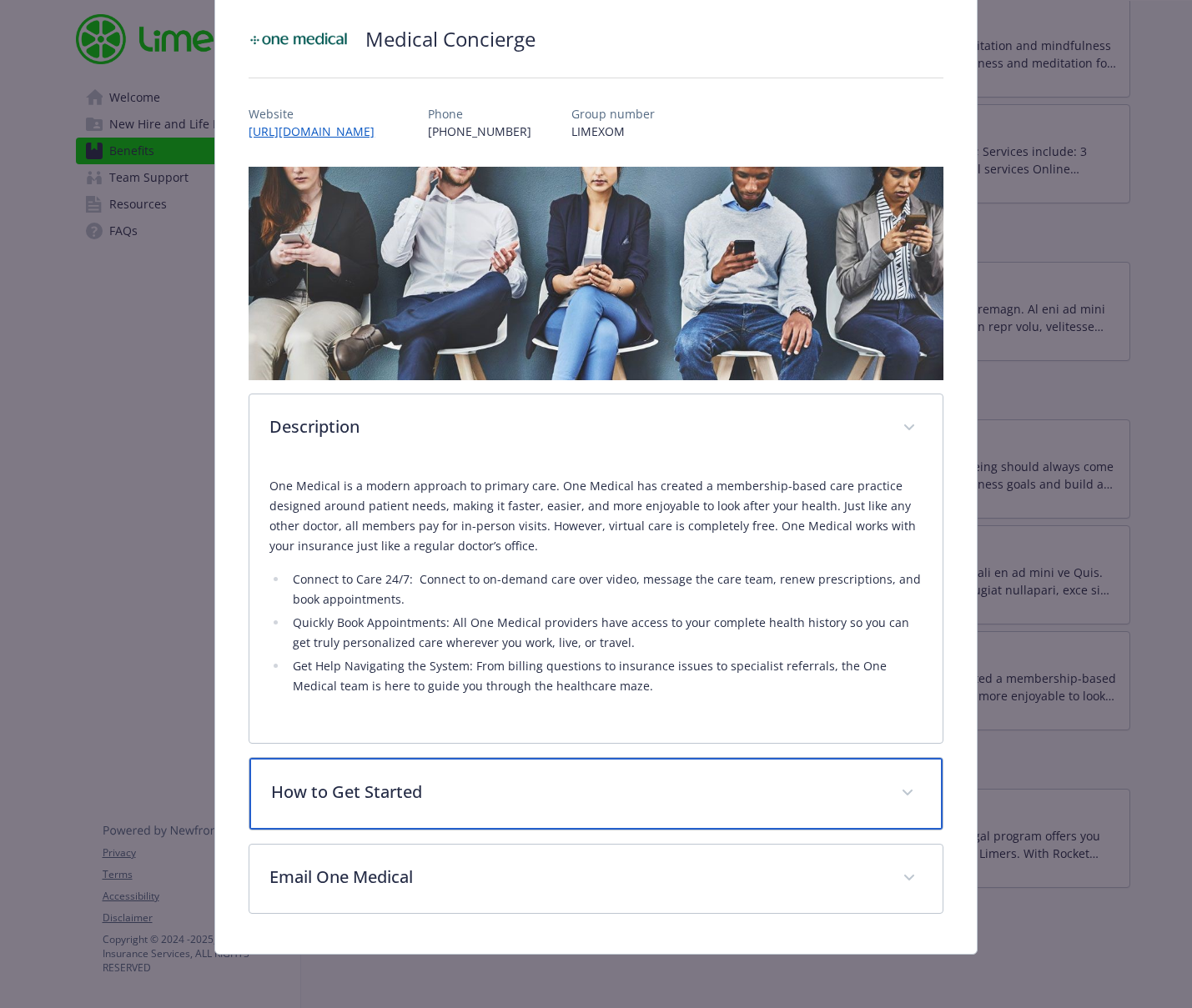
click at [510, 769] on div "How to Get Started" at bounding box center [596, 793] width 693 height 71
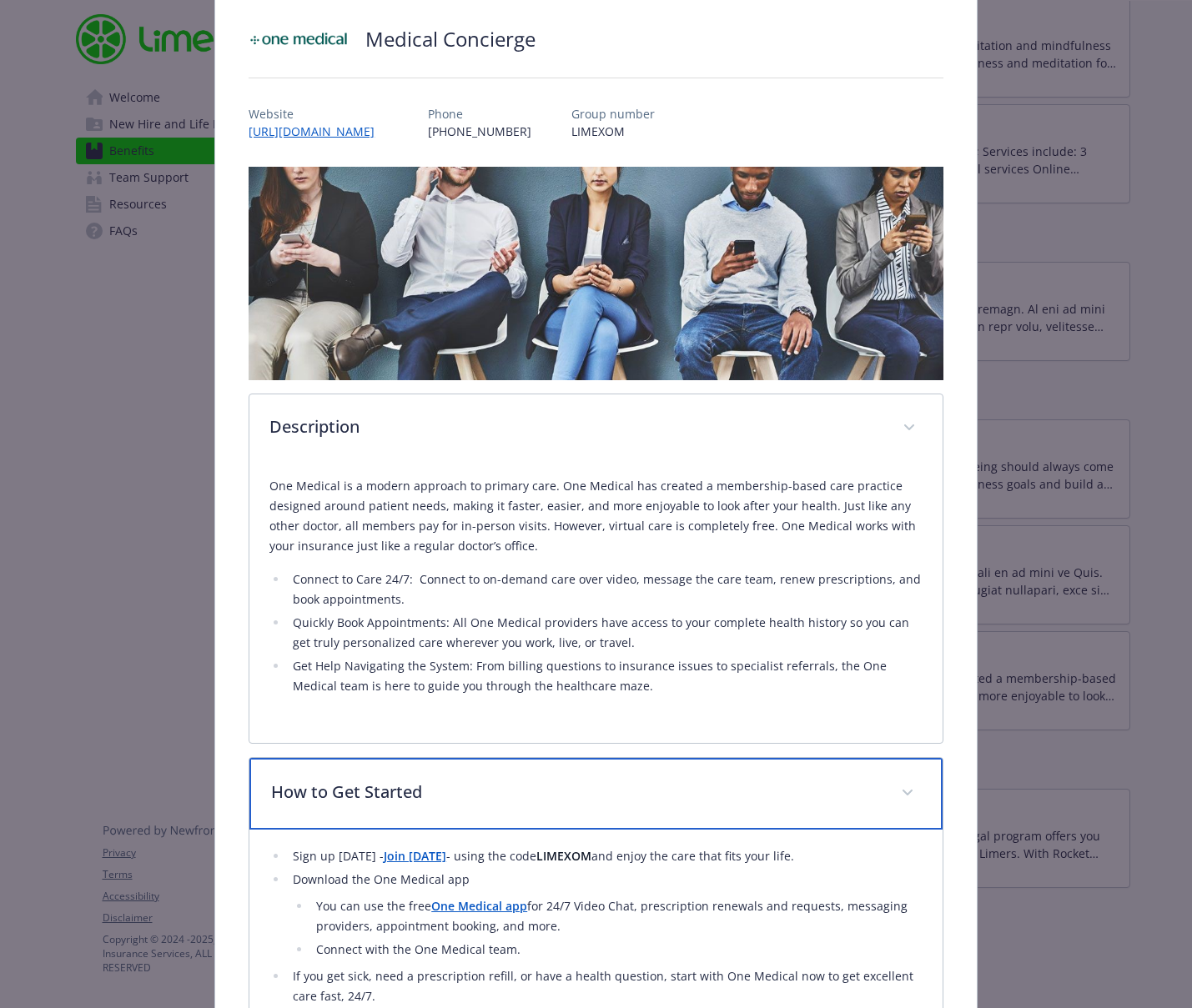
scroll to position [338, 0]
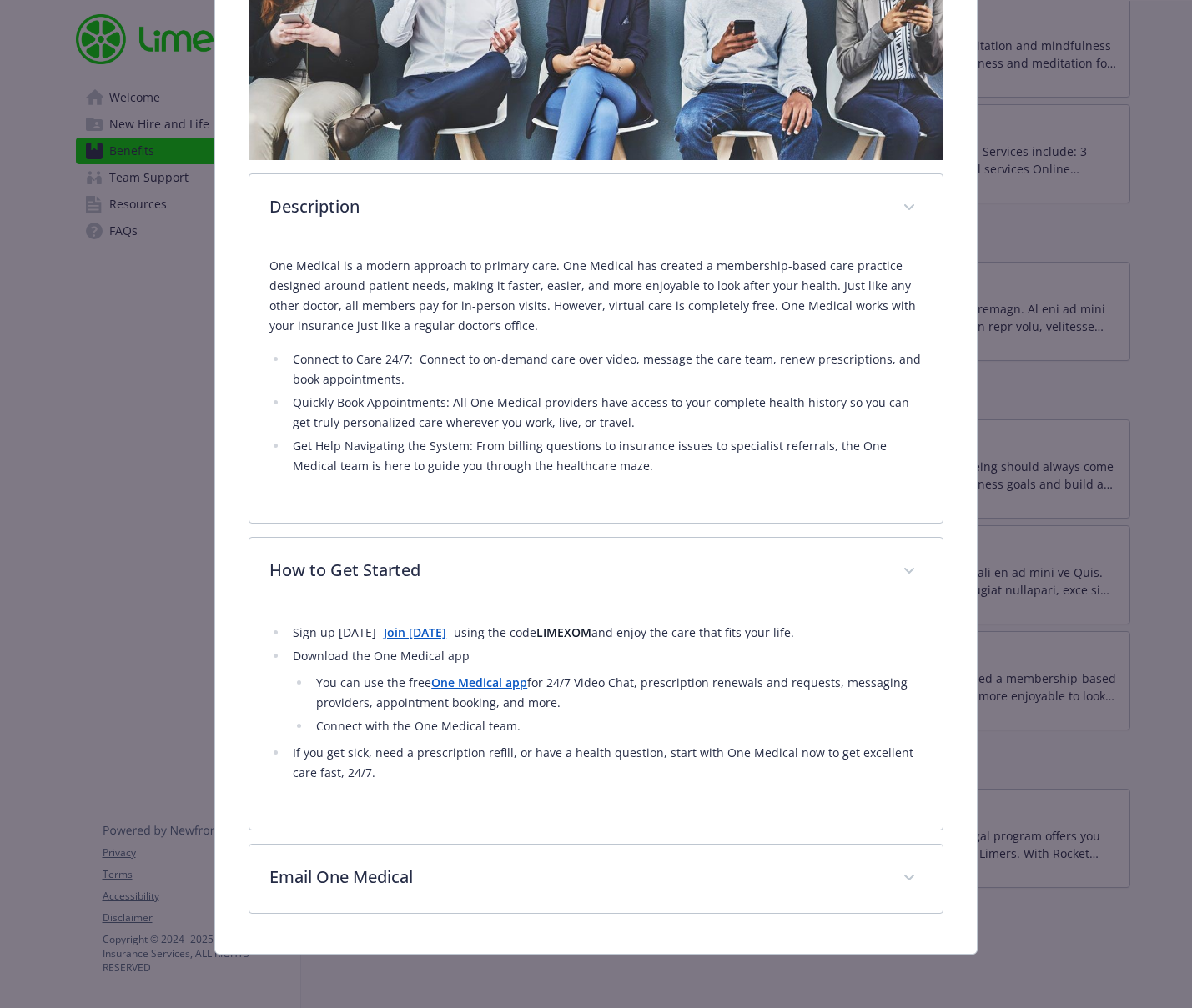
click at [412, 631] on strong "Join [DATE]" at bounding box center [415, 633] width 62 height 16
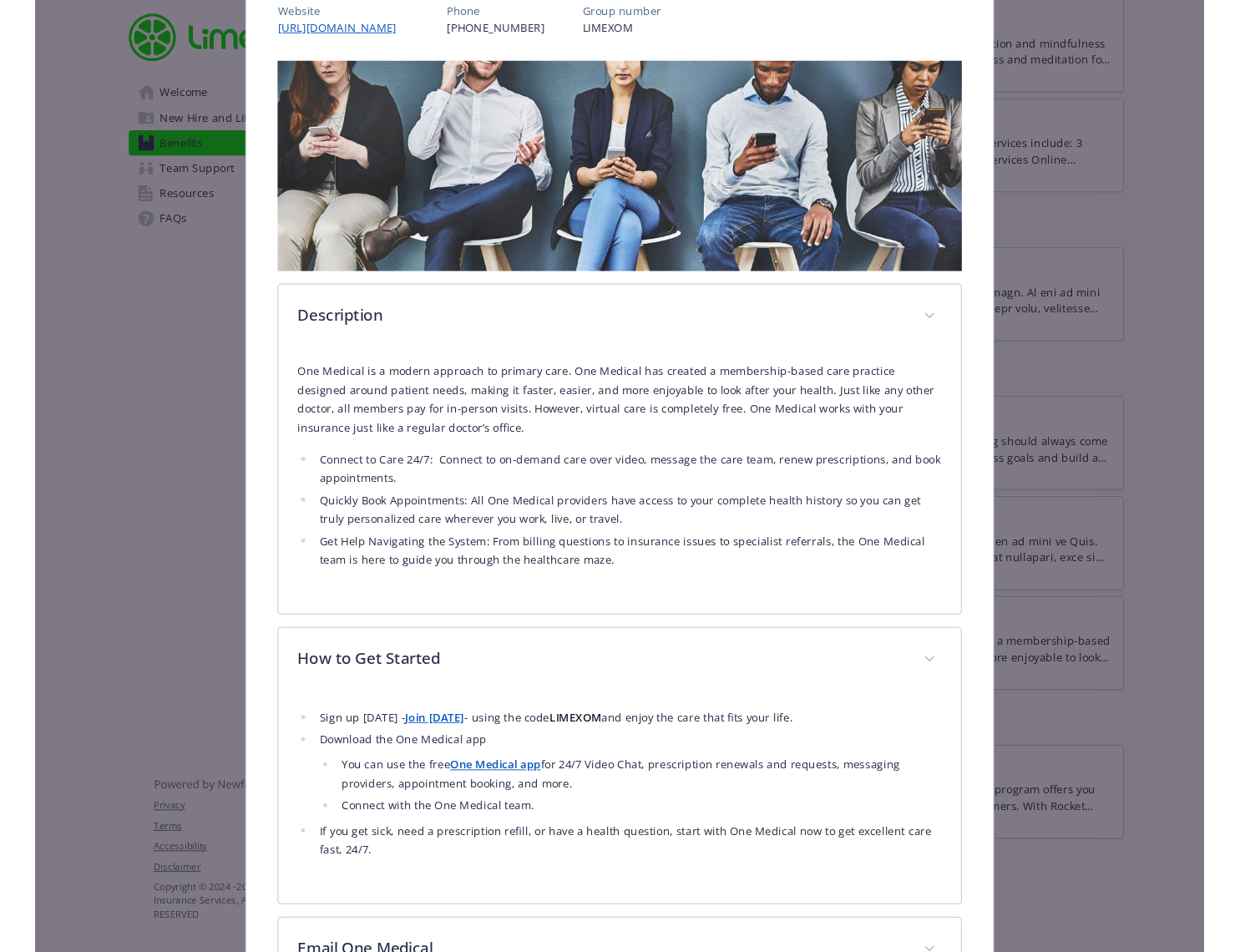
scroll to position [0, 0]
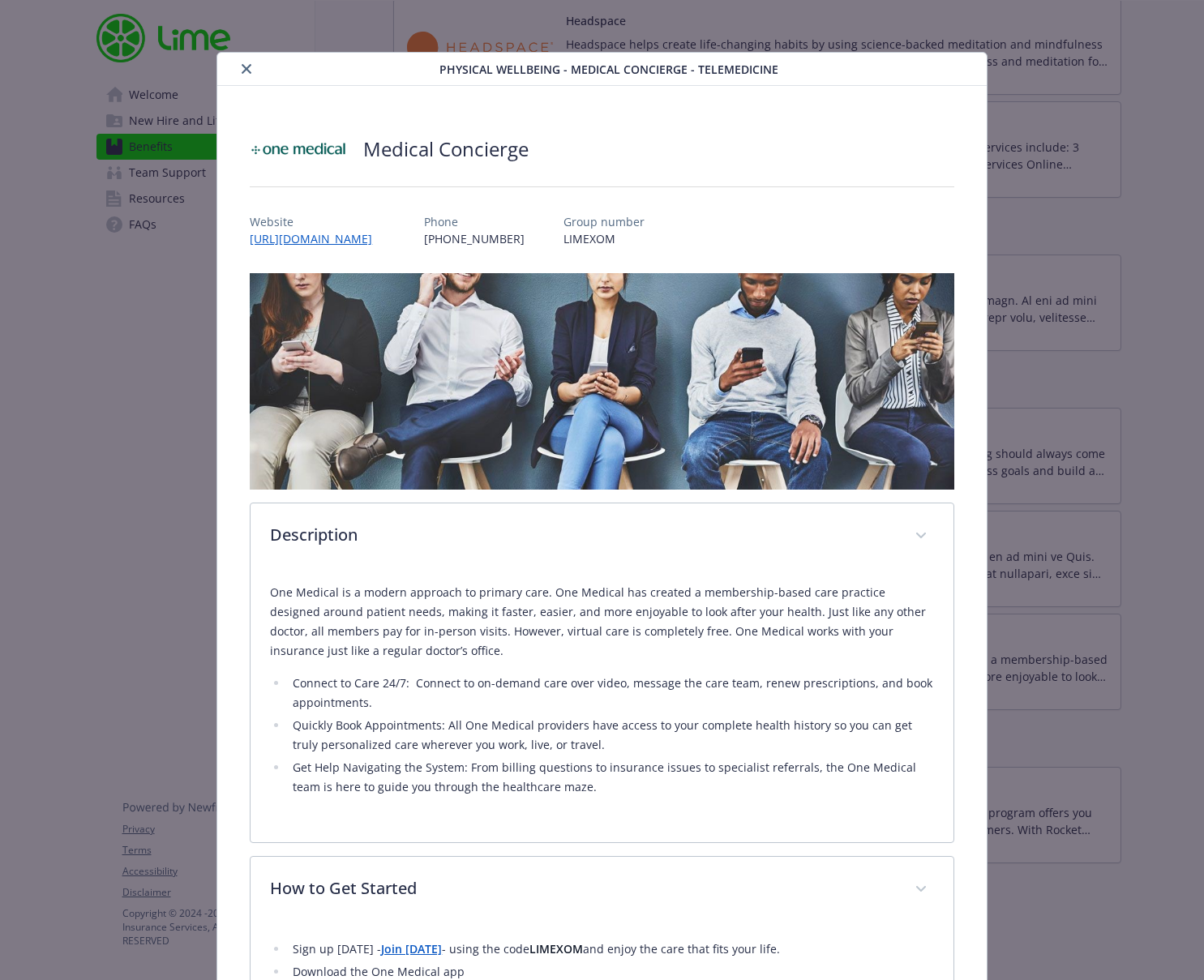
click at [245, 65] on icon "close" at bounding box center [247, 69] width 10 height 10
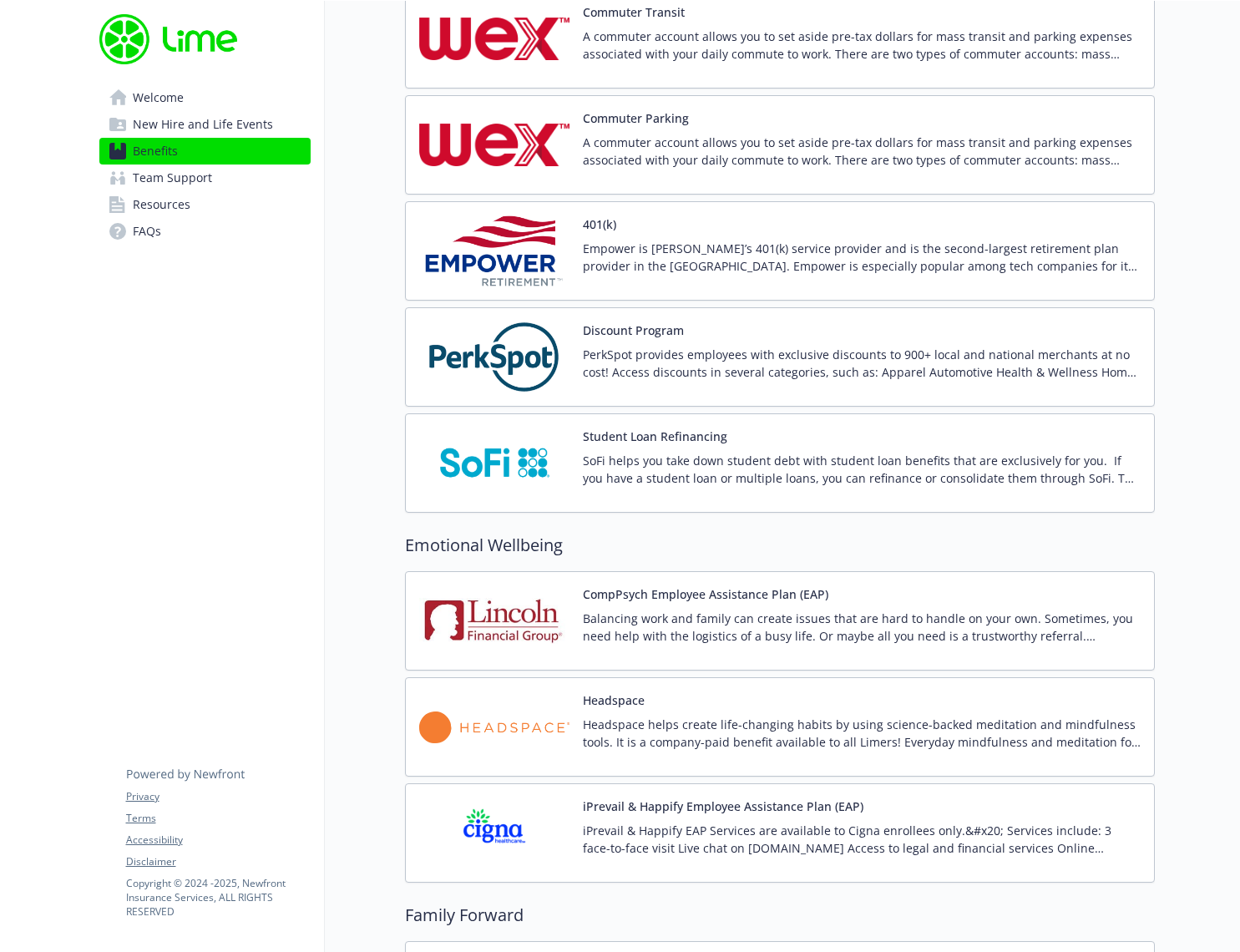
scroll to position [2675, 0]
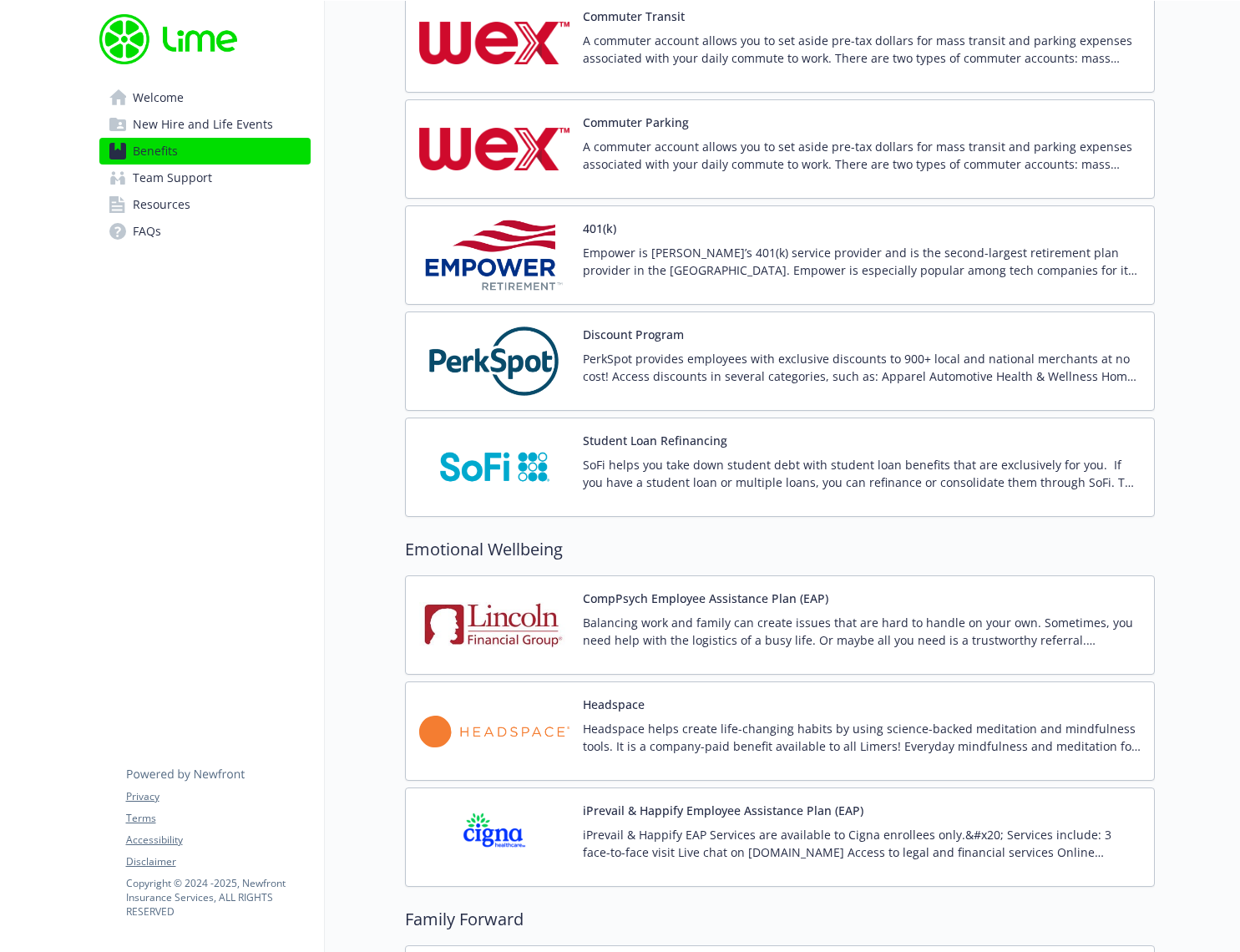
click at [501, 351] on img at bounding box center [494, 361] width 151 height 71
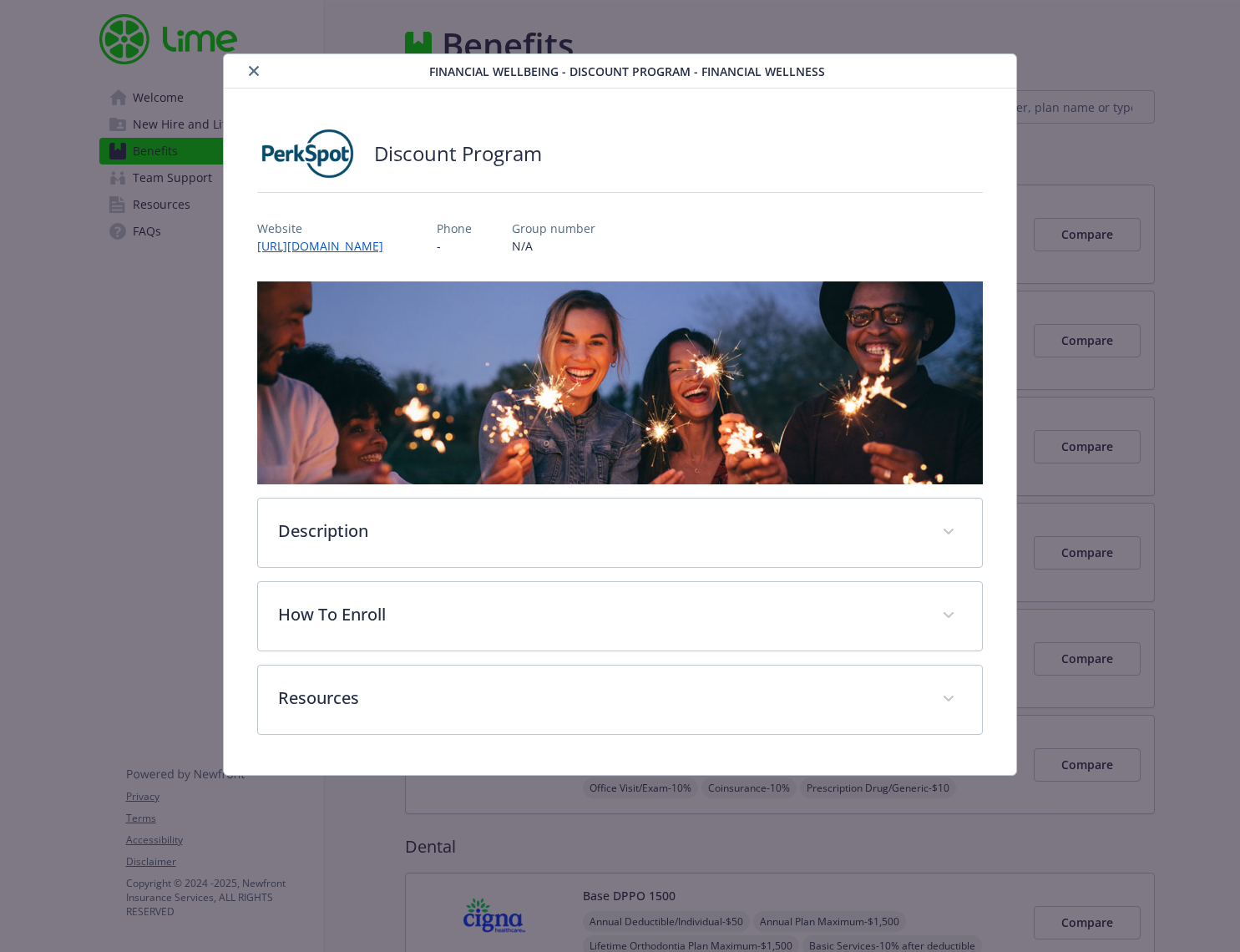
scroll to position [2675, 0]
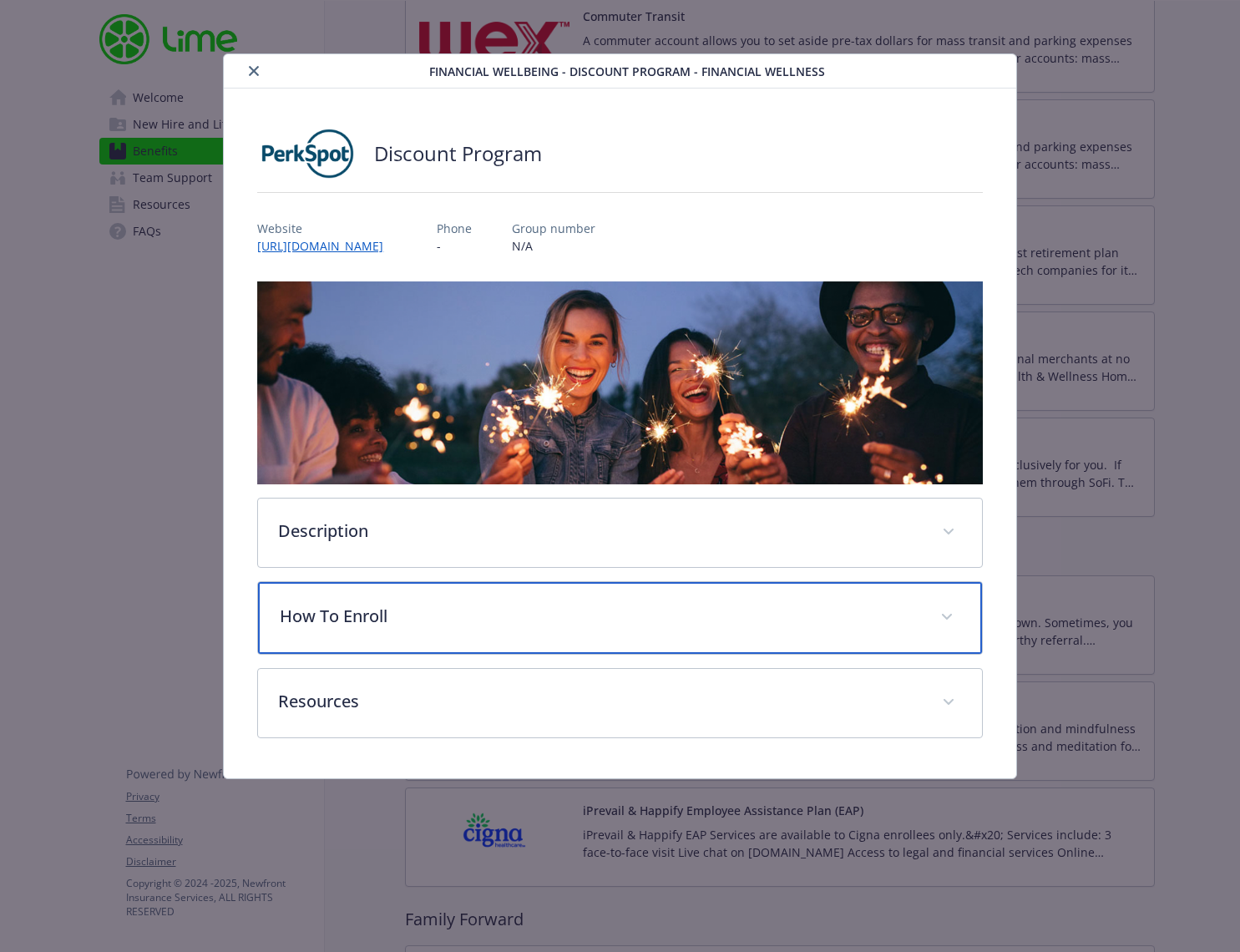
click at [469, 615] on p "How To Enroll" at bounding box center [600, 616] width 639 height 25
